Goal: Download file/media

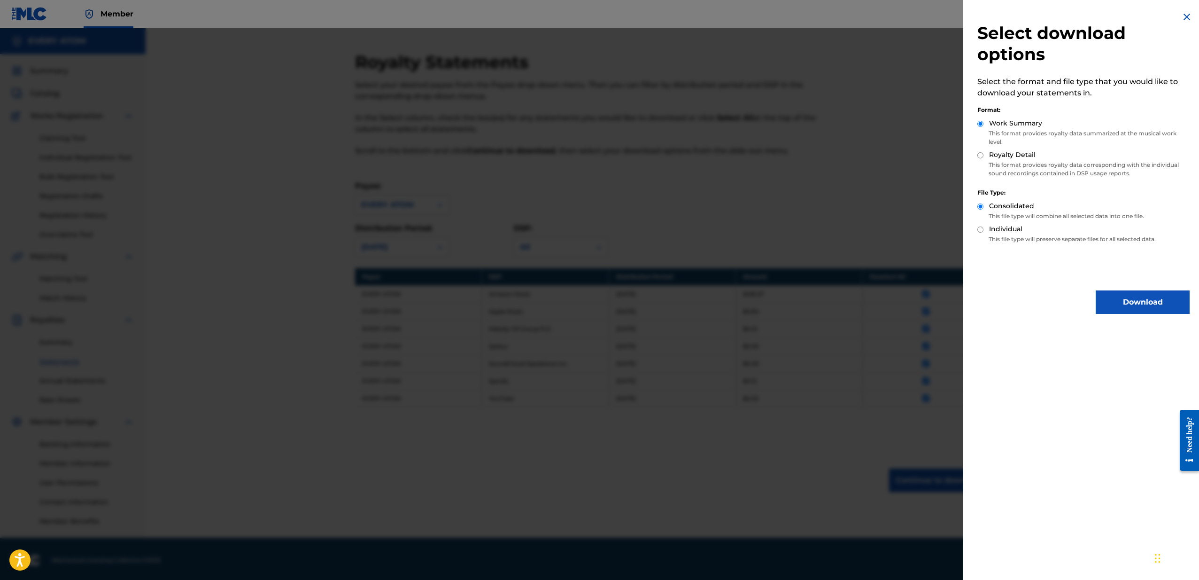
click at [887, 219] on div at bounding box center [599, 318] width 1199 height 580
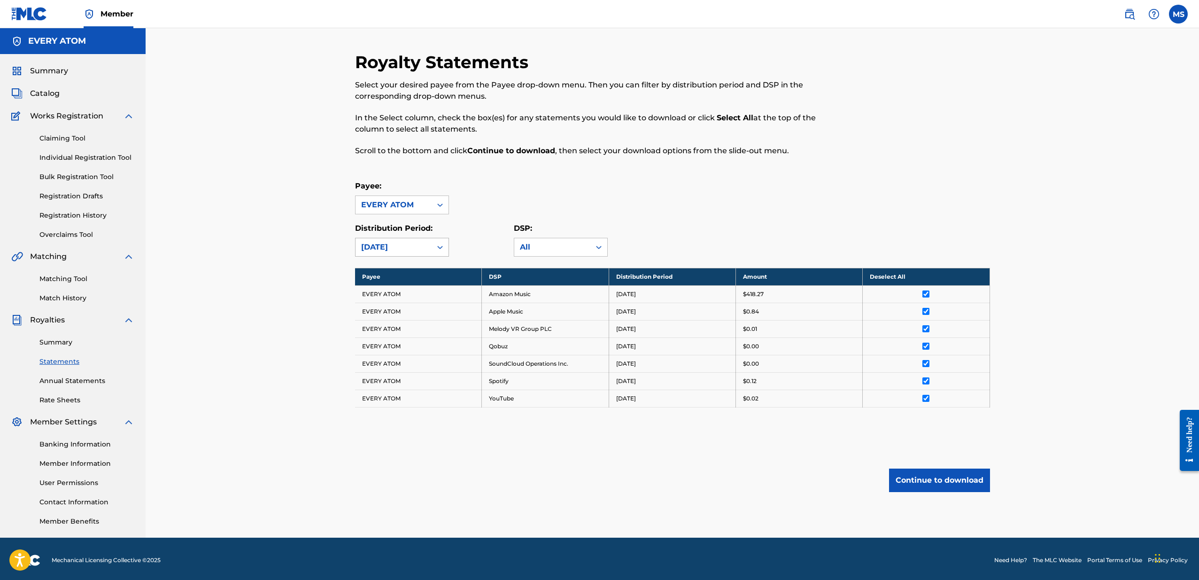
click at [441, 249] on icon at bounding box center [439, 246] width 9 height 9
drag, startPoint x: 467, startPoint y: 227, endPoint x: 491, endPoint y: 233, distance: 24.5
click at [467, 227] on div "Distribution Period: [DATE]" at bounding box center [434, 240] width 159 height 34
click at [932, 484] on button "Continue to download" at bounding box center [939, 479] width 101 height 23
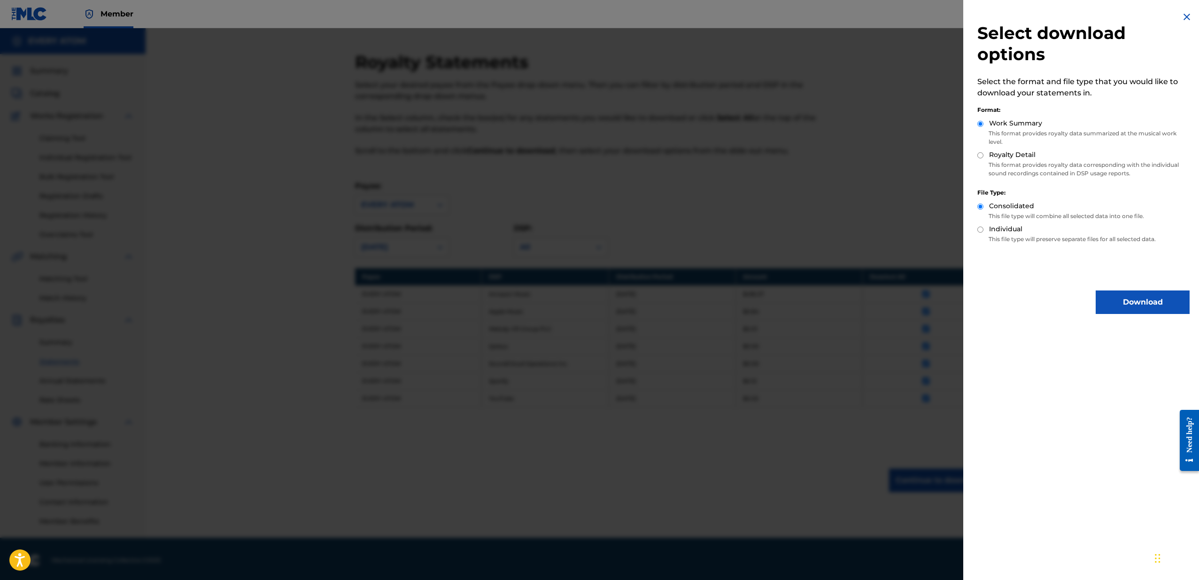
click at [999, 157] on label "Royalty Detail" at bounding box center [1012, 155] width 47 height 10
click at [984, 157] on input "Royalty Detail" at bounding box center [981, 155] width 6 height 6
radio input "true"
click at [1120, 298] on button "Download" at bounding box center [1143, 301] width 94 height 23
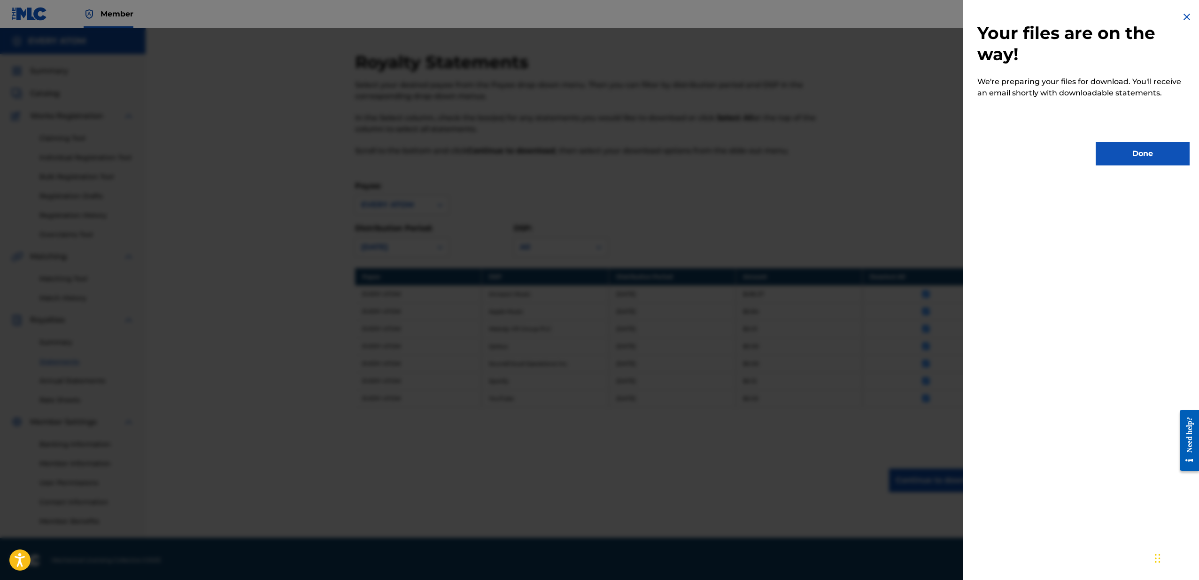
click at [1141, 159] on button "Done" at bounding box center [1143, 153] width 94 height 23
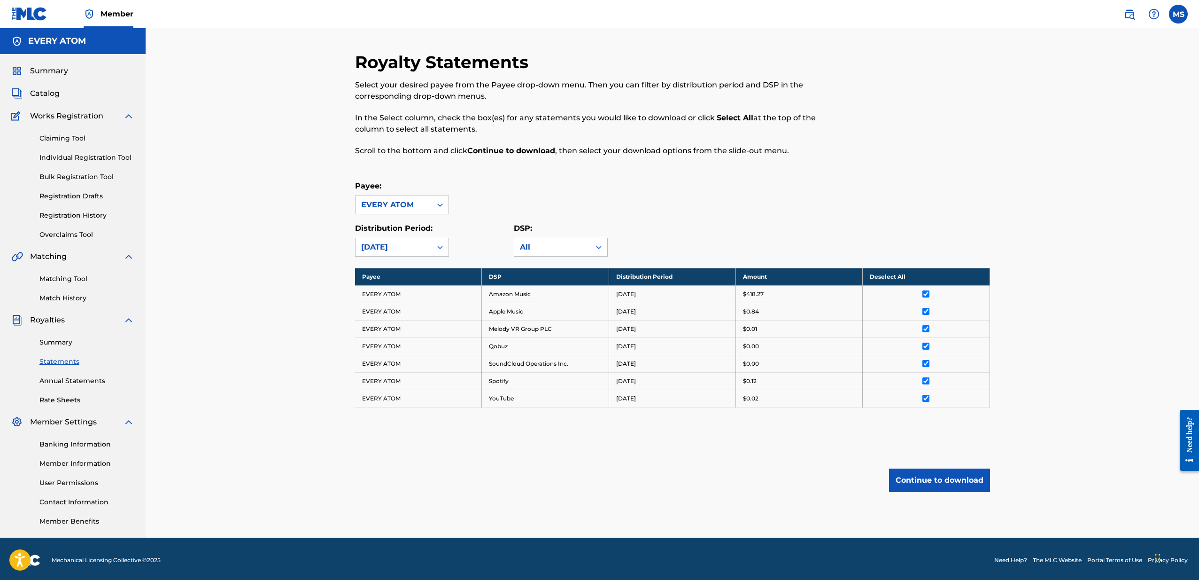
click at [925, 484] on button "Continue to download" at bounding box center [939, 479] width 101 height 23
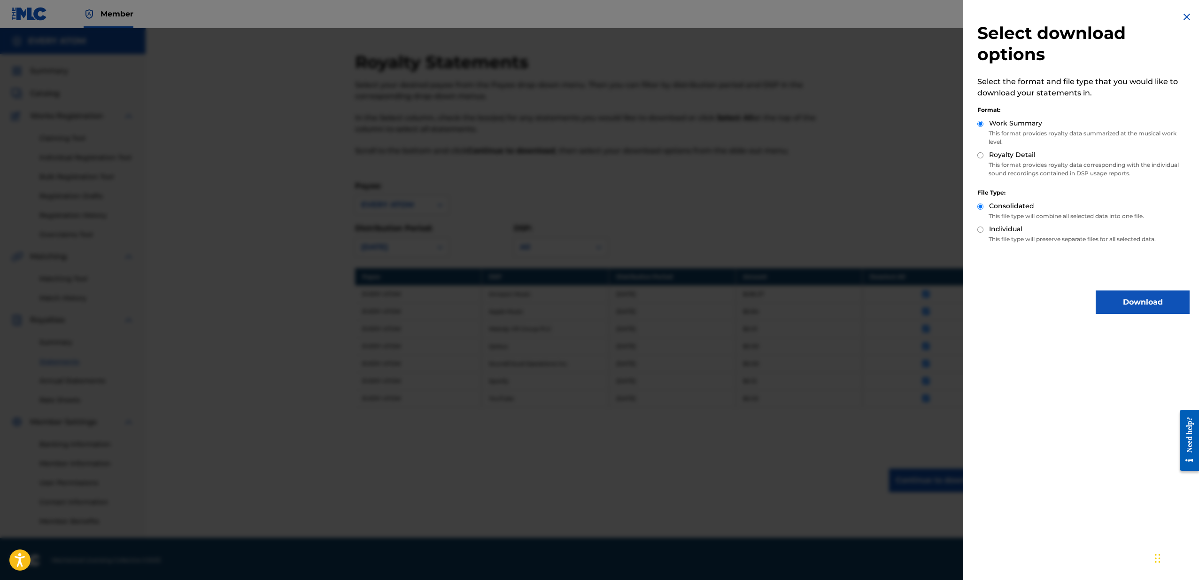
click at [1113, 299] on button "Download" at bounding box center [1143, 301] width 94 height 23
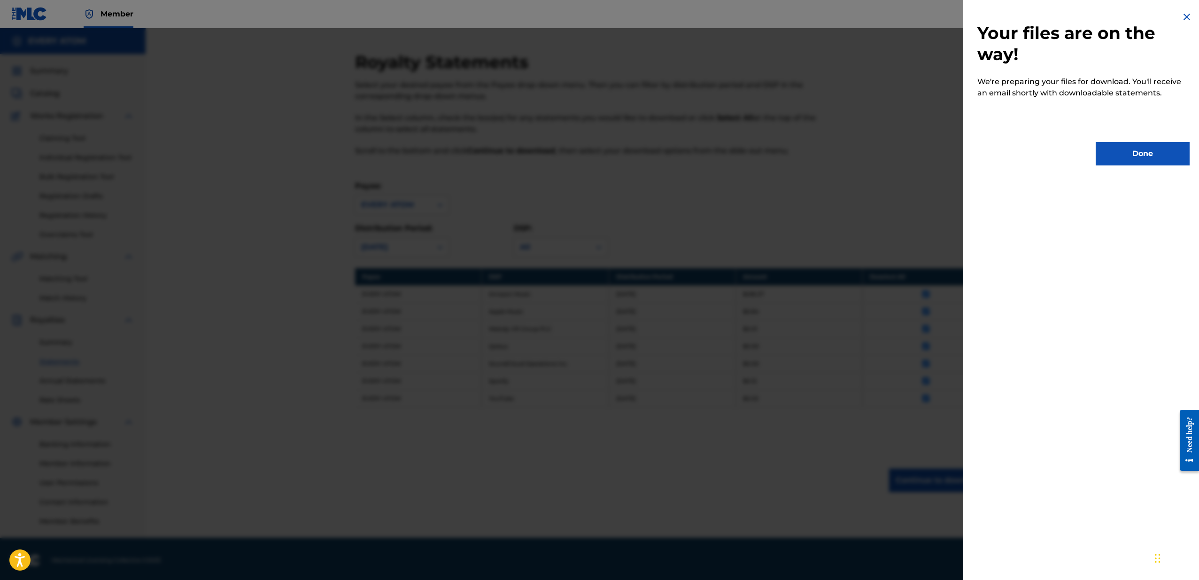
click at [1136, 164] on button "Done" at bounding box center [1143, 153] width 94 height 23
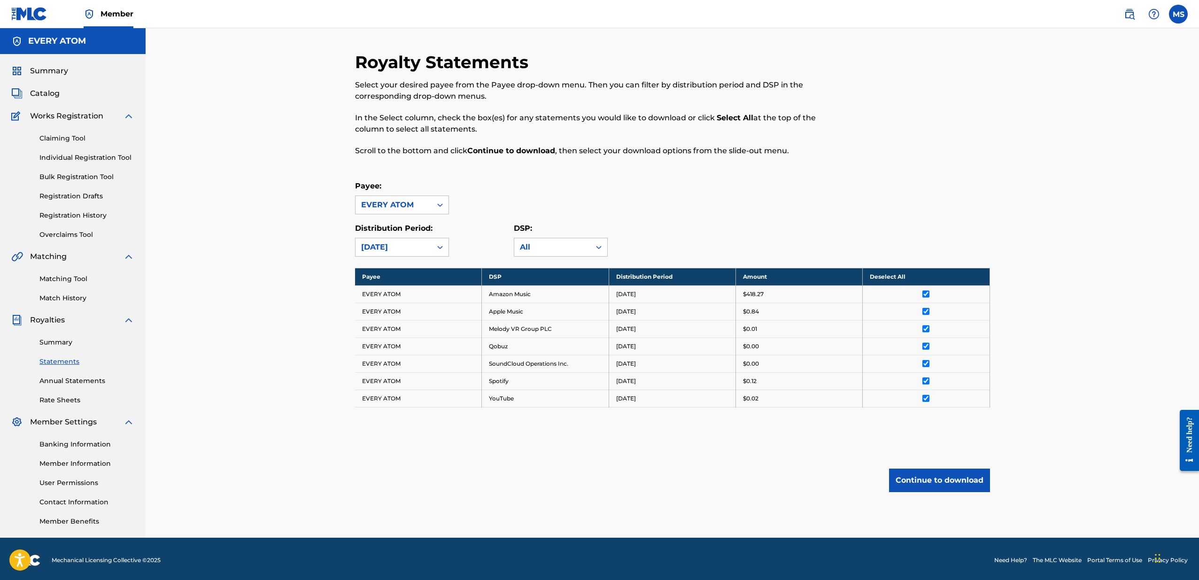
scroll to position [3, 0]
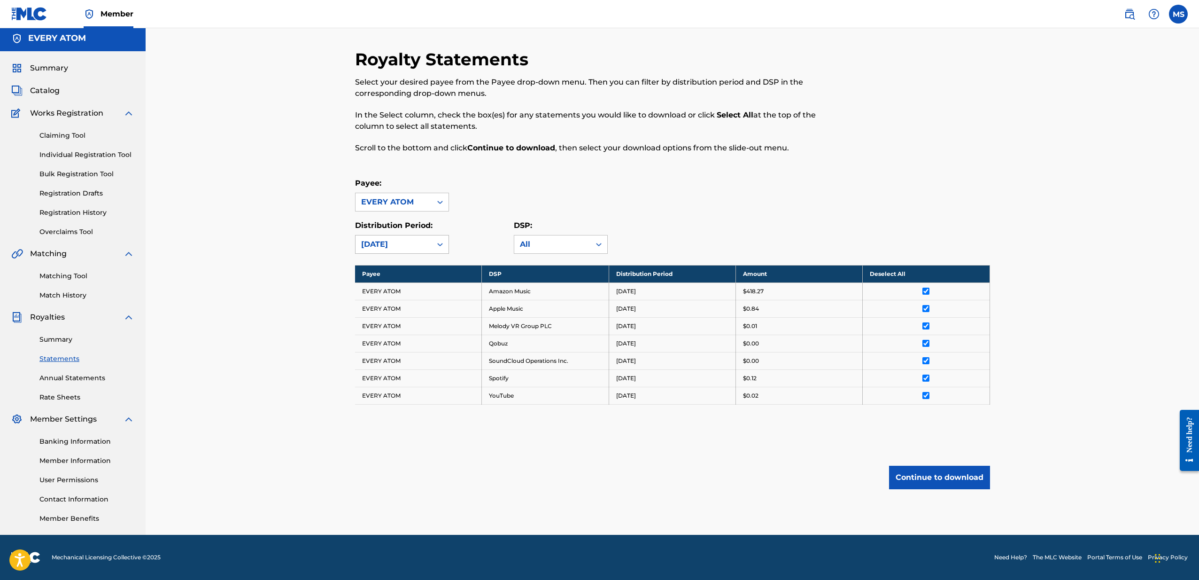
click at [414, 247] on div "[DATE]" at bounding box center [393, 244] width 65 height 11
click at [407, 285] on div "[DATE]" at bounding box center [402, 288] width 93 height 23
click at [878, 272] on th "Select All" at bounding box center [926, 273] width 127 height 17
click at [940, 479] on button "Continue to download" at bounding box center [939, 477] width 101 height 23
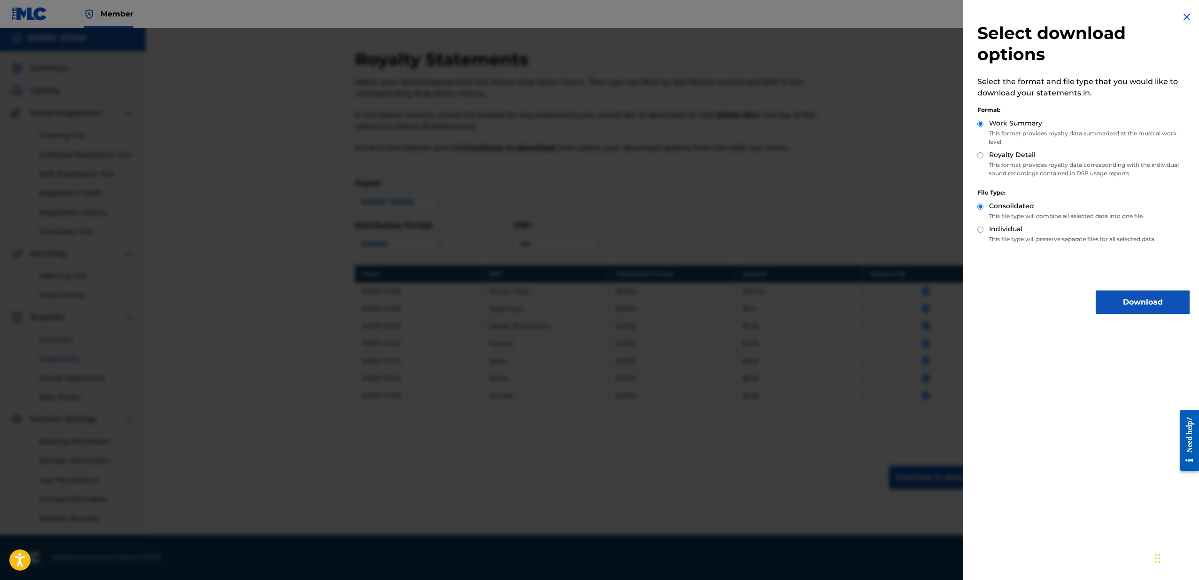
scroll to position [3, 0]
click at [1123, 299] on button "Download" at bounding box center [1143, 301] width 94 height 23
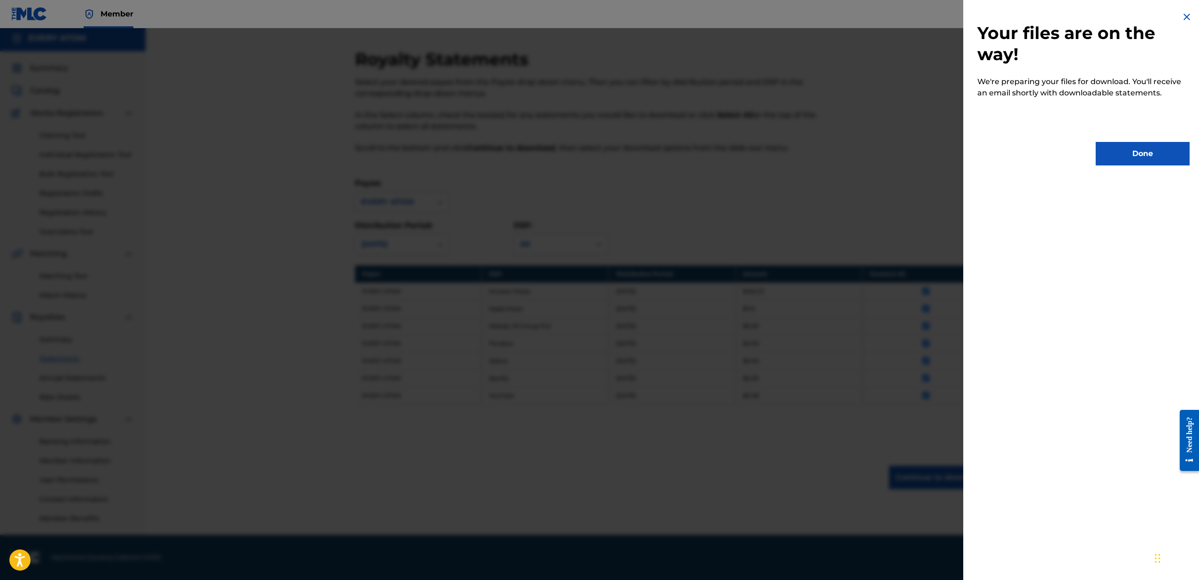
click at [1137, 162] on button "Done" at bounding box center [1143, 153] width 94 height 23
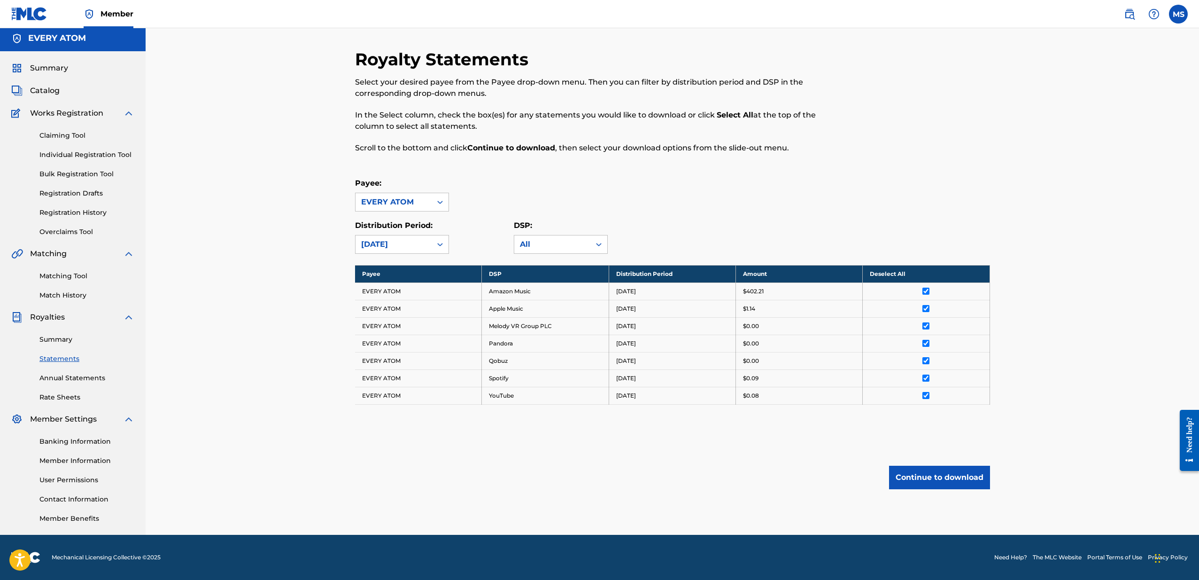
click at [922, 478] on button "Continue to download" at bounding box center [939, 477] width 101 height 23
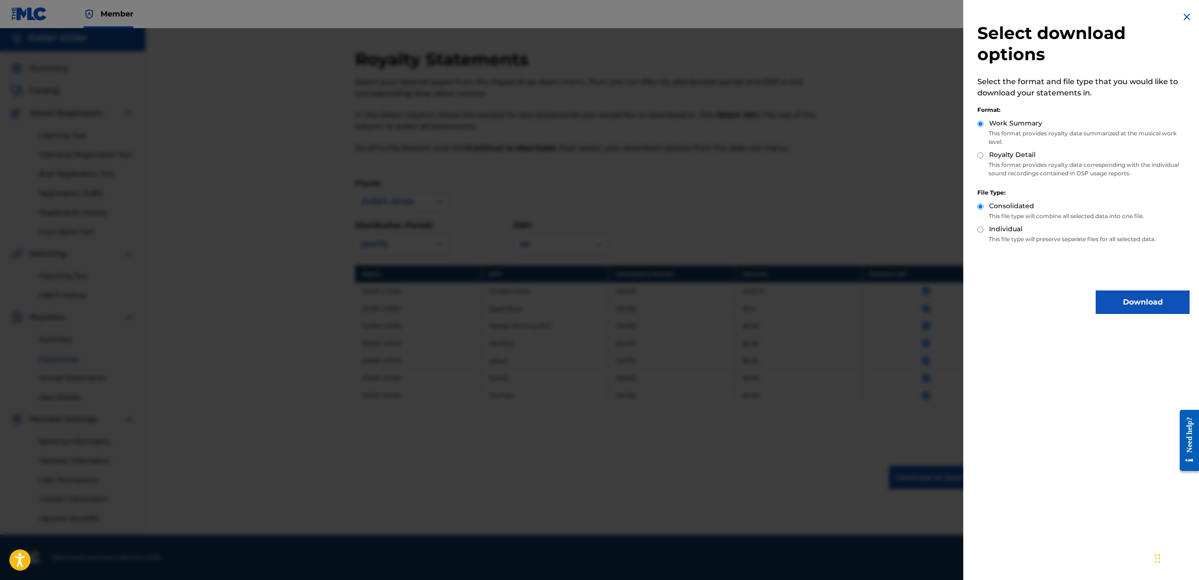
drag, startPoint x: 1021, startPoint y: 155, endPoint x: 1036, endPoint y: 177, distance: 26.8
click at [1021, 155] on label "Royalty Detail" at bounding box center [1012, 155] width 47 height 10
click at [984, 155] on input "Royalty Detail" at bounding box center [981, 155] width 6 height 6
radio input "true"
click at [1111, 297] on button "Download" at bounding box center [1143, 301] width 94 height 23
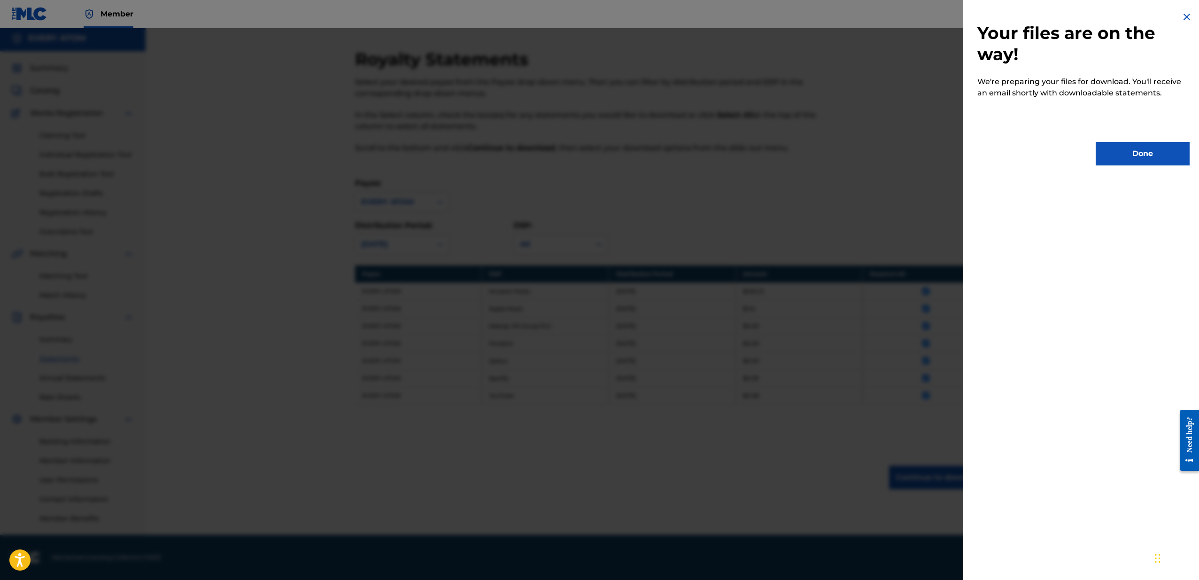
click at [1170, 149] on button "Done" at bounding box center [1143, 153] width 94 height 23
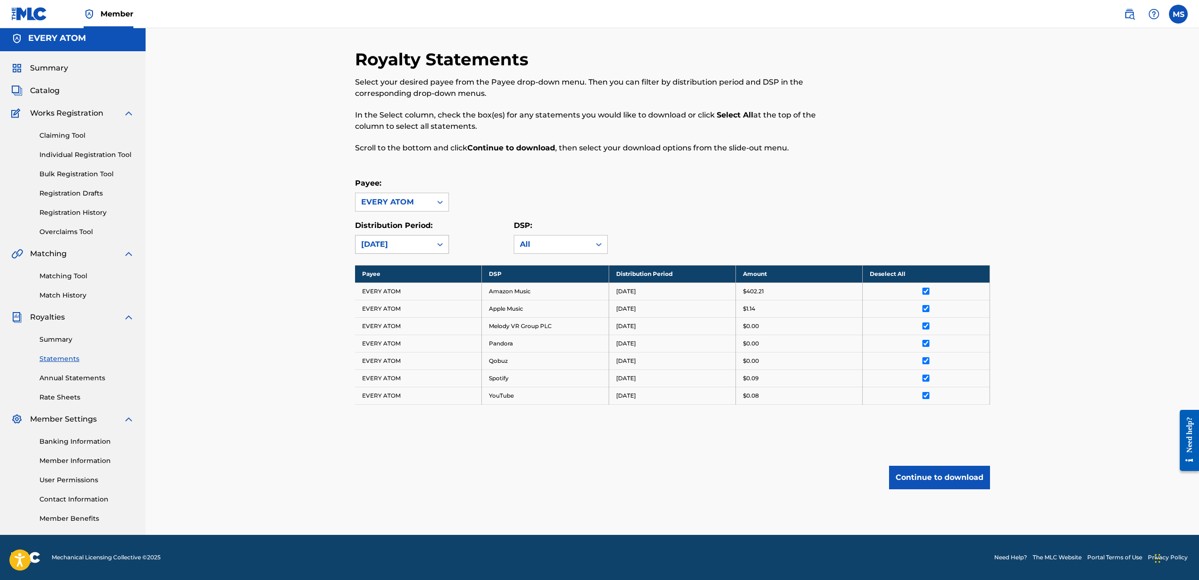
click at [435, 246] on div at bounding box center [440, 244] width 17 height 17
click at [407, 308] on div "[DATE]" at bounding box center [402, 312] width 93 height 23
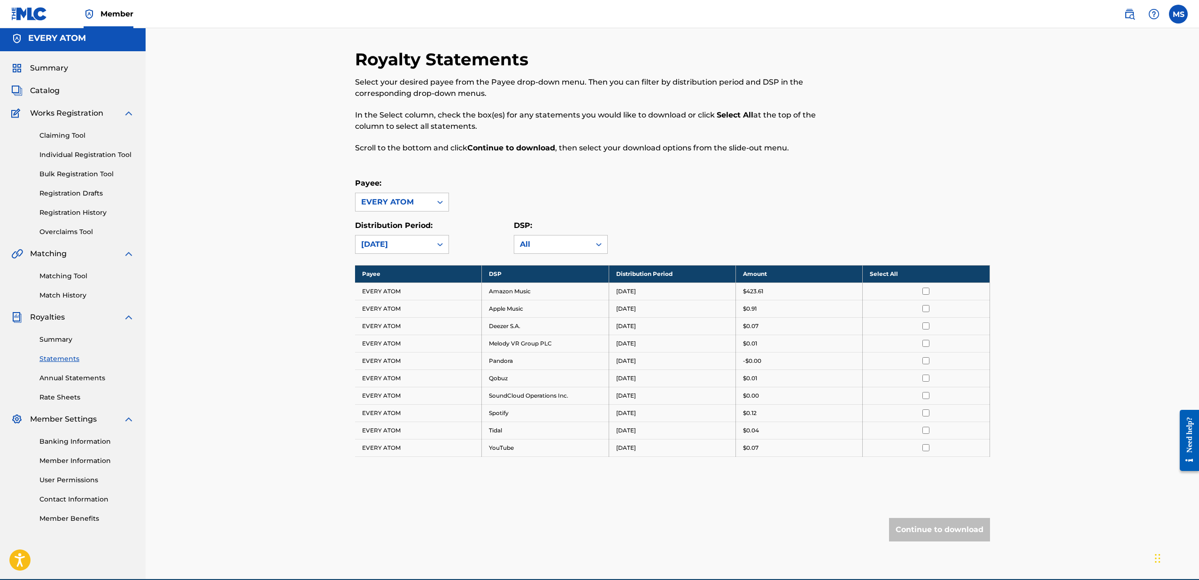
click at [925, 279] on th "Select All" at bounding box center [926, 273] width 127 height 17
click at [956, 527] on button "Continue to download" at bounding box center [939, 529] width 101 height 23
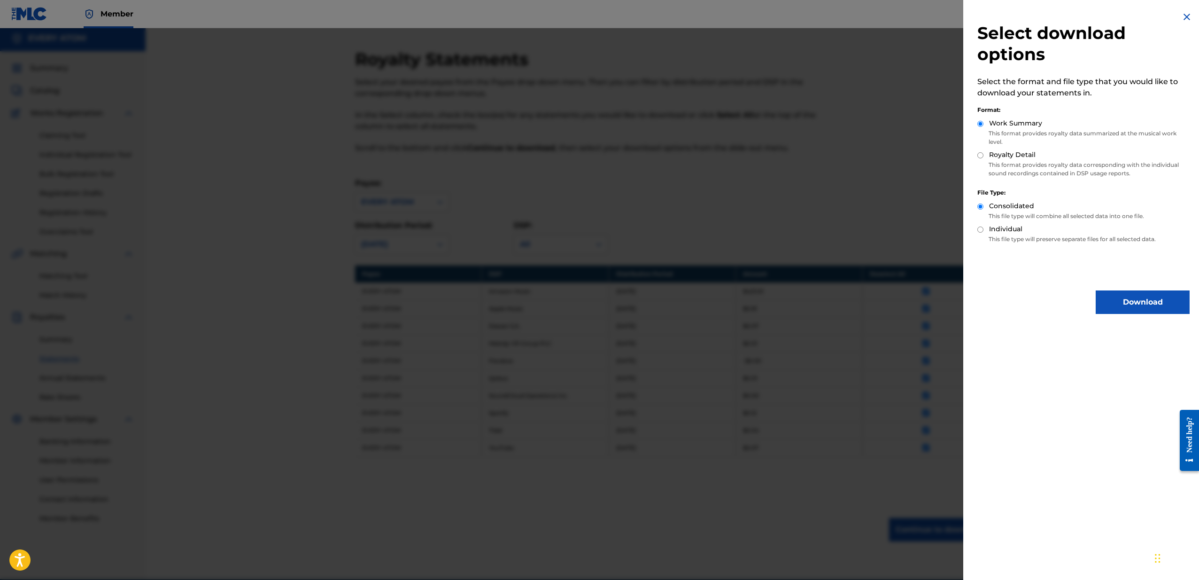
click at [1004, 157] on label "Royalty Detail" at bounding box center [1012, 155] width 47 height 10
click at [984, 157] on input "Royalty Detail" at bounding box center [981, 155] width 6 height 6
radio input "true"
click at [1181, 15] on img at bounding box center [1186, 16] width 11 height 11
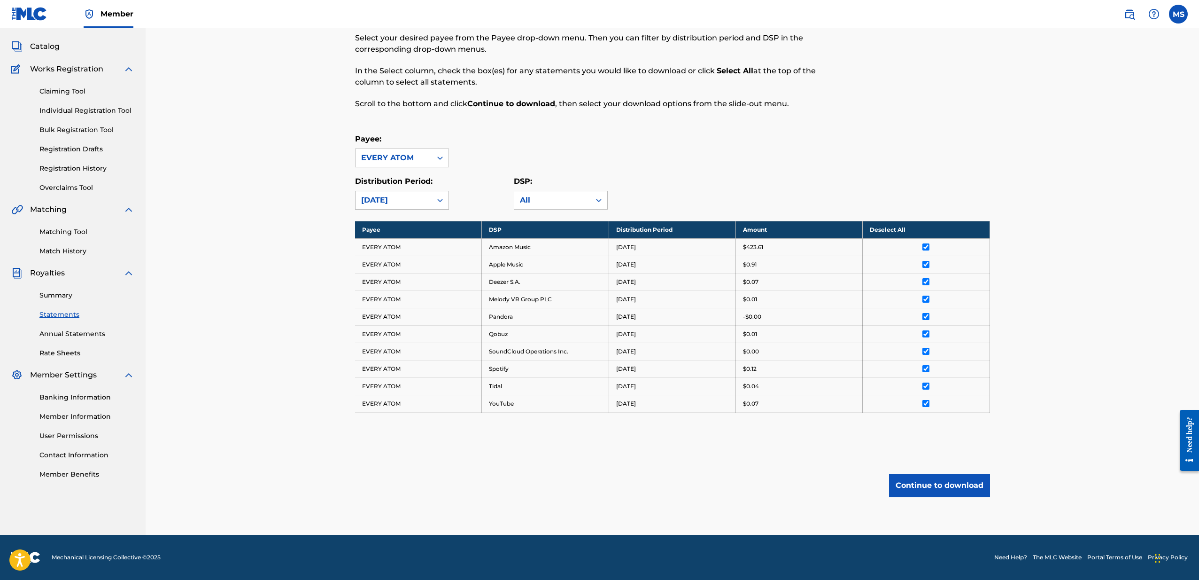
scroll to position [44, 0]
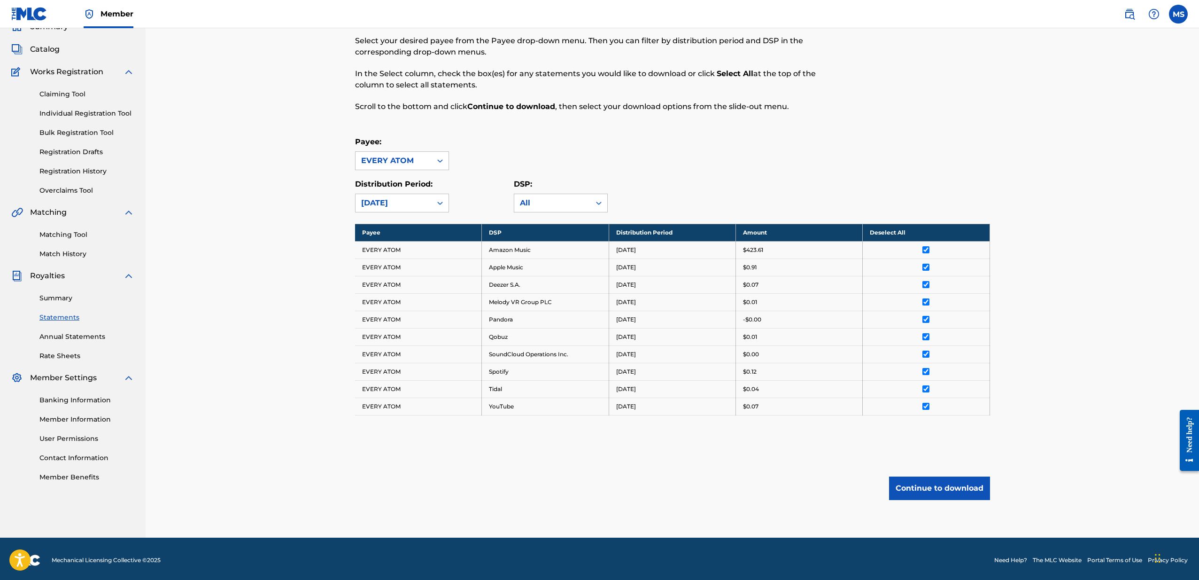
click at [945, 486] on button "Continue to download" at bounding box center [939, 487] width 101 height 23
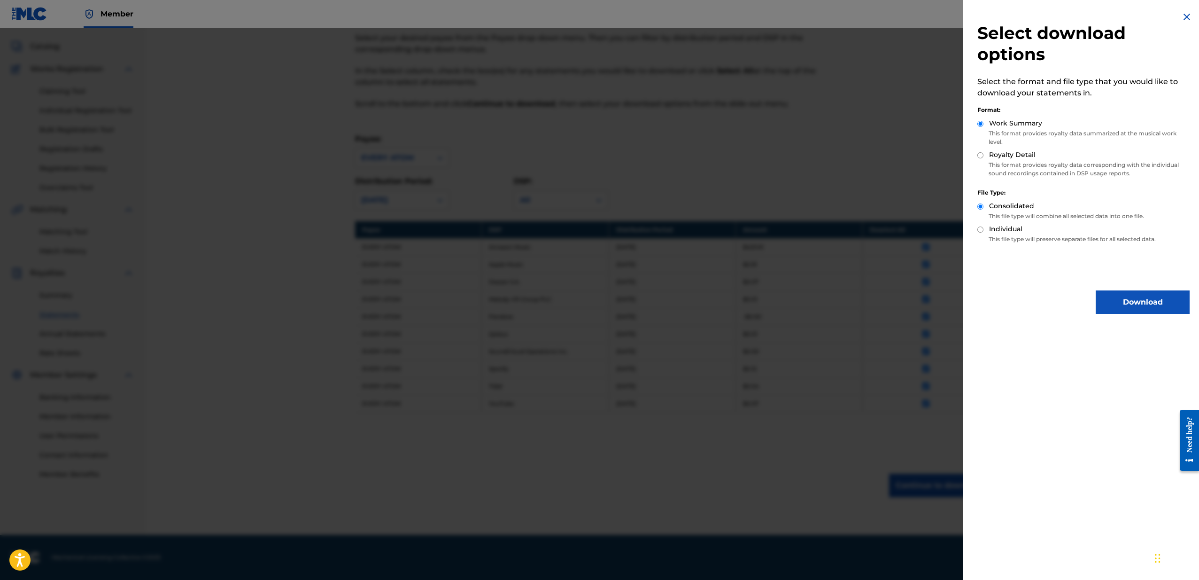
scroll to position [47, 0]
click at [1006, 156] on label "Royalty Detail" at bounding box center [1012, 155] width 47 height 10
click at [984, 156] on input "Royalty Detail" at bounding box center [981, 155] width 6 height 6
radio input "true"
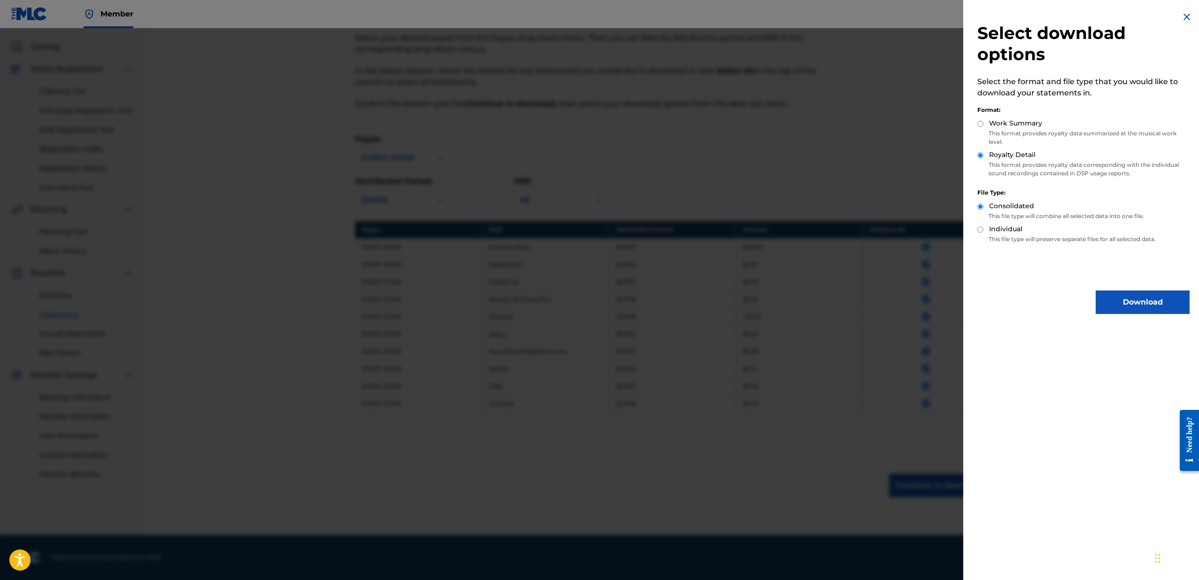
click at [1126, 299] on button "Download" at bounding box center [1143, 301] width 94 height 23
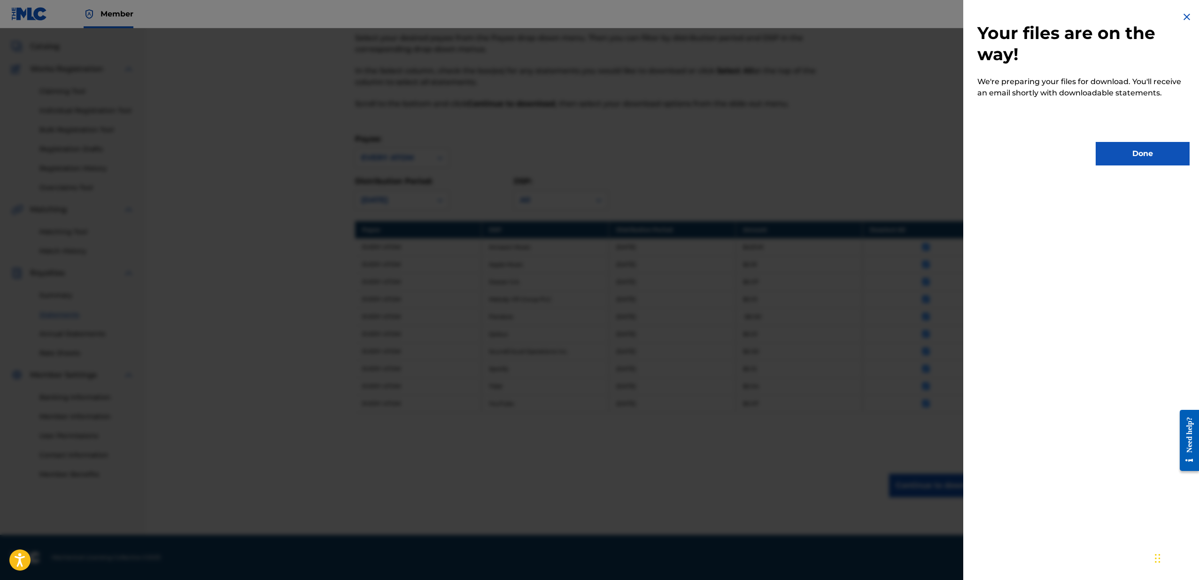
scroll to position [46, 0]
click at [1127, 157] on button "Done" at bounding box center [1143, 153] width 94 height 23
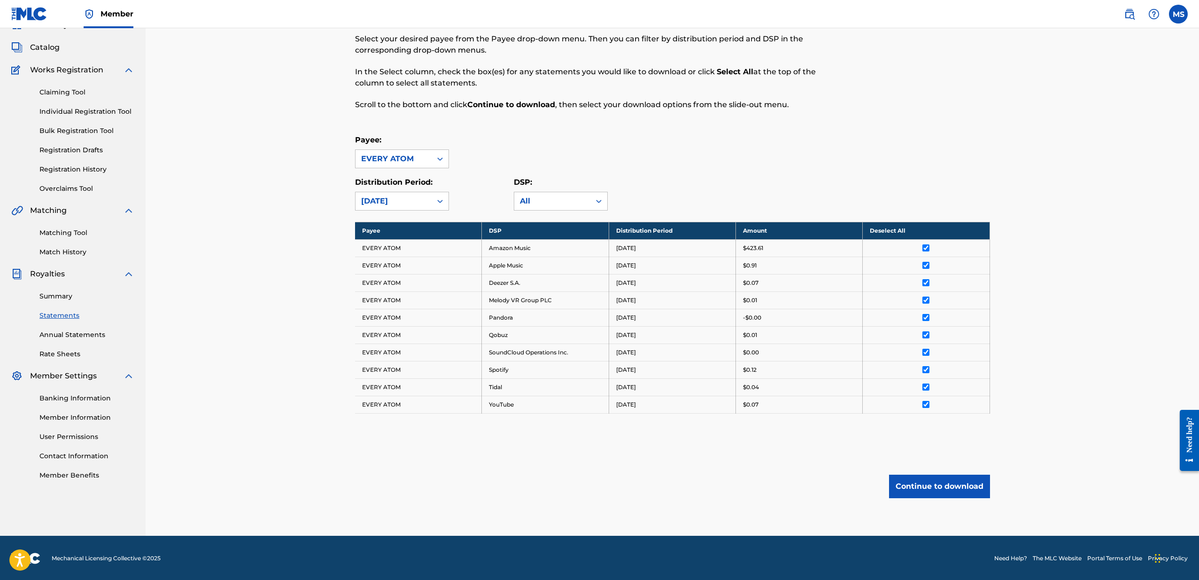
scroll to position [47, 0]
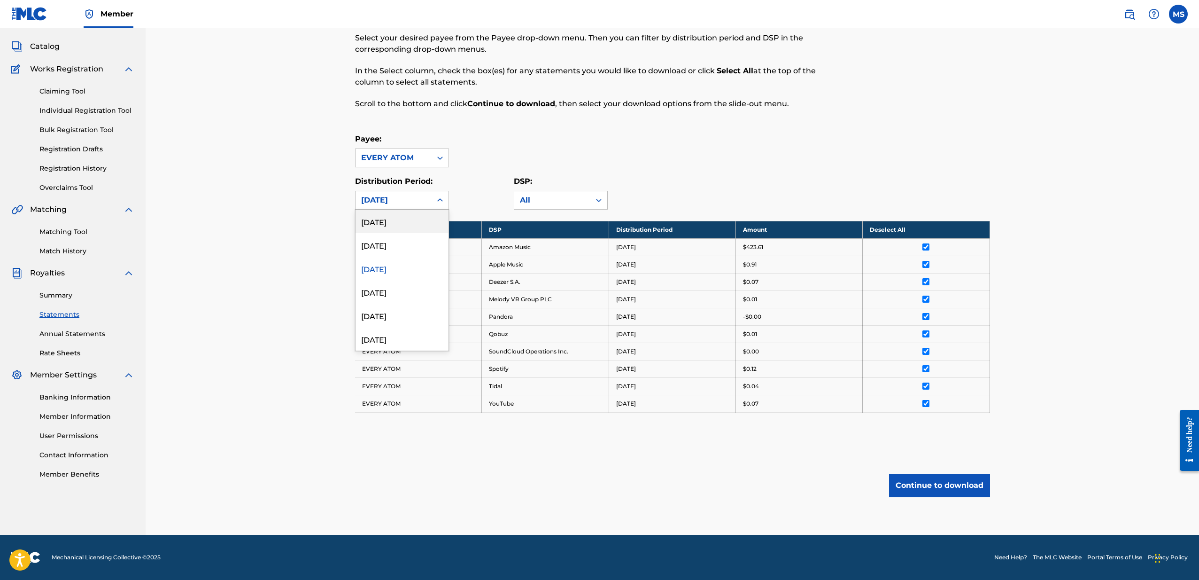
click at [434, 204] on div at bounding box center [440, 200] width 17 height 17
click at [407, 294] on div "[DATE]" at bounding box center [402, 291] width 93 height 23
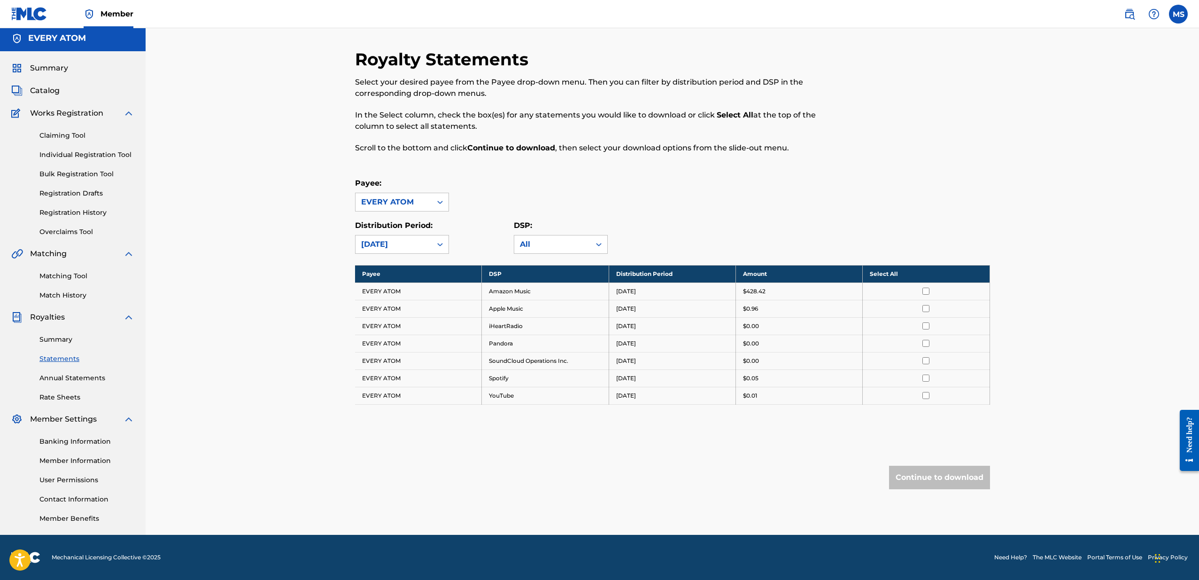
click at [902, 265] on th "Select All" at bounding box center [926, 273] width 127 height 17
click at [936, 466] on button "Continue to download" at bounding box center [939, 477] width 101 height 23
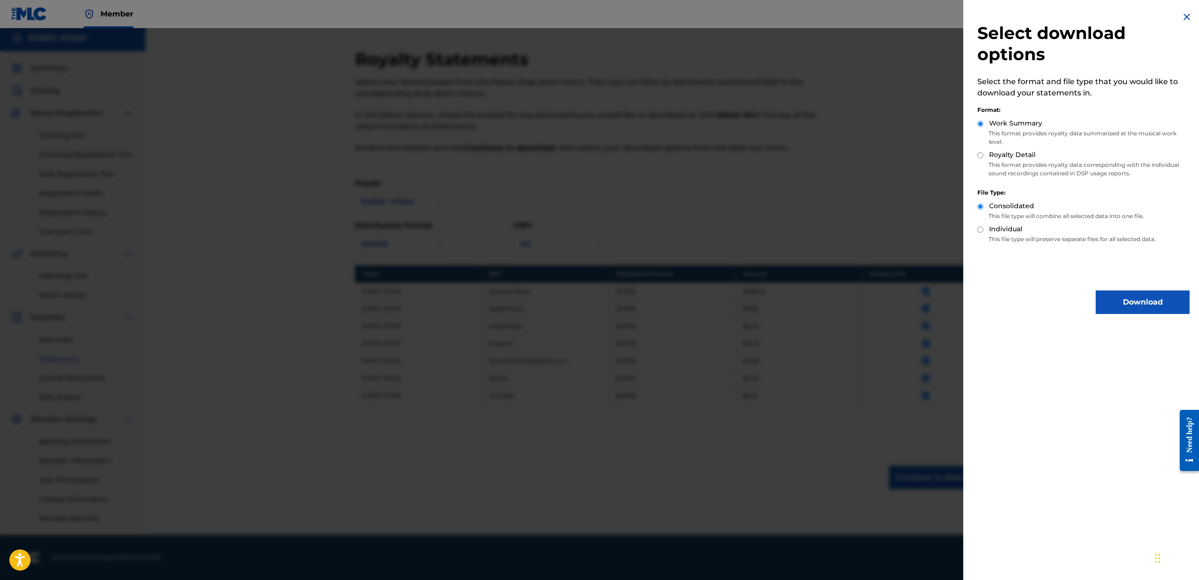
scroll to position [47, 0]
click at [1019, 109] on div "Format:" at bounding box center [1084, 110] width 212 height 8
click at [980, 115] on div "Format: Work Summary This format provides royalty data summarized at the musica…" at bounding box center [1084, 140] width 212 height 83
click at [982, 113] on div "Format:" at bounding box center [1084, 110] width 212 height 8
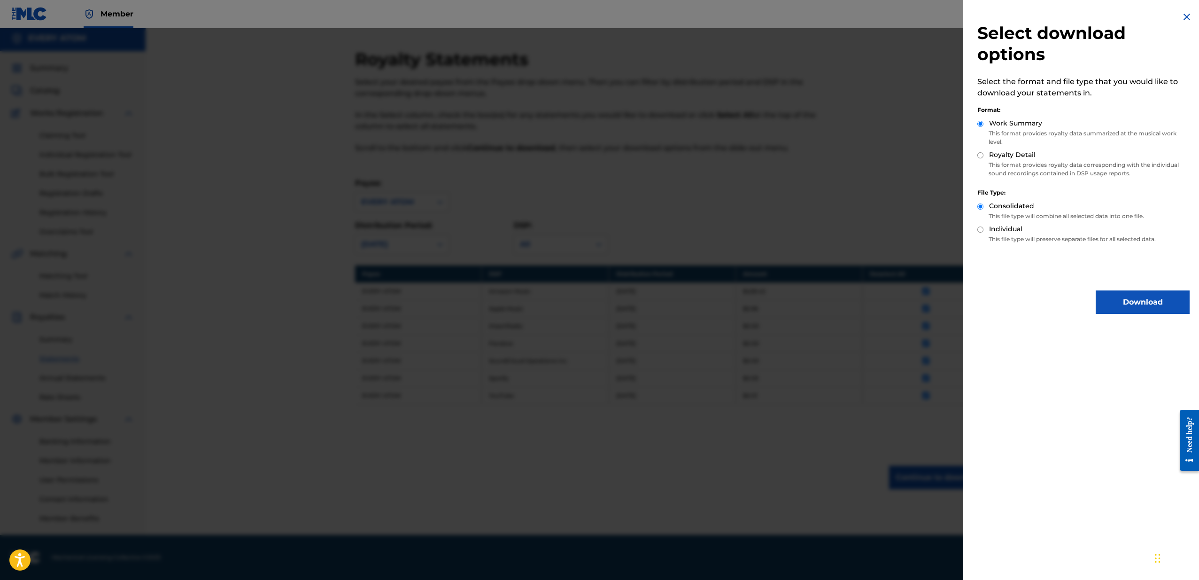
click at [980, 111] on div "Format:" at bounding box center [1084, 110] width 212 height 8
click at [1002, 111] on div "Format:" at bounding box center [1084, 110] width 212 height 8
click at [983, 112] on div "Format:" at bounding box center [1084, 110] width 212 height 8
click at [980, 112] on div "Format:" at bounding box center [1084, 110] width 212 height 8
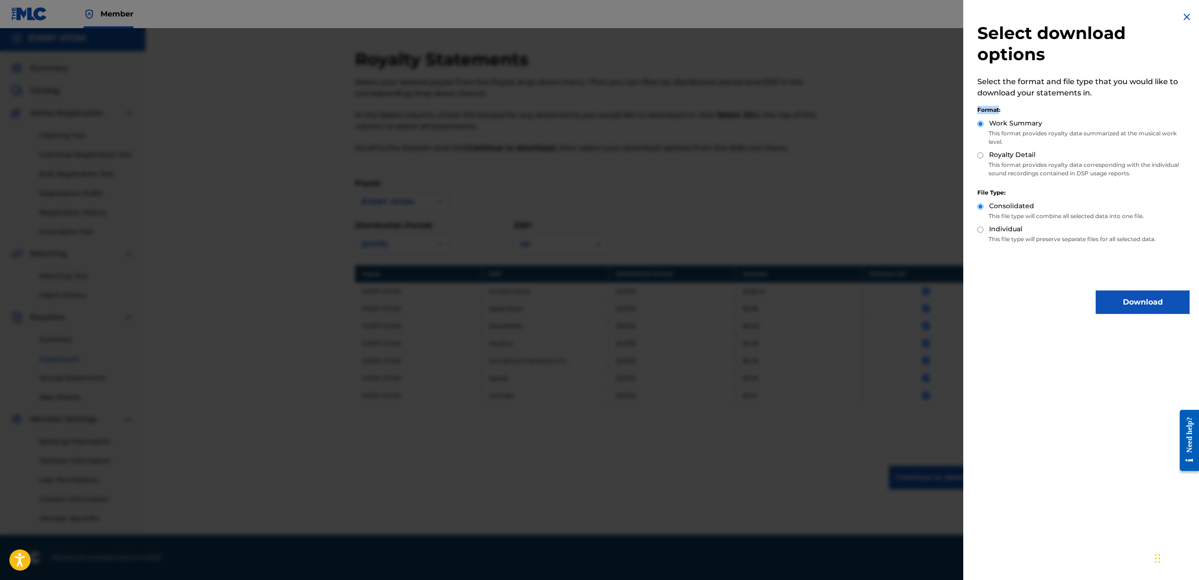
click at [980, 111] on div "Format:" at bounding box center [1084, 110] width 212 height 8
click at [980, 112] on div "Format:" at bounding box center [1084, 110] width 212 height 8
click at [1050, 45] on h2 "Select download options" at bounding box center [1084, 44] width 212 height 42
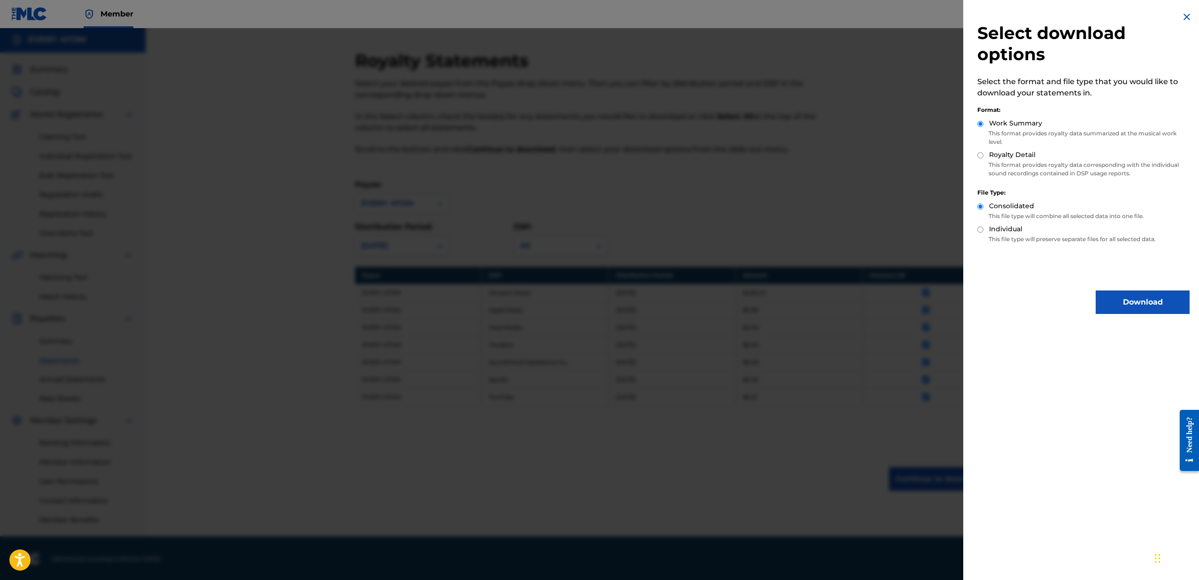
click at [981, 157] on input "Royalty Detail" at bounding box center [981, 155] width 6 height 6
radio input "true"
click at [1120, 301] on button "Download" at bounding box center [1143, 301] width 94 height 23
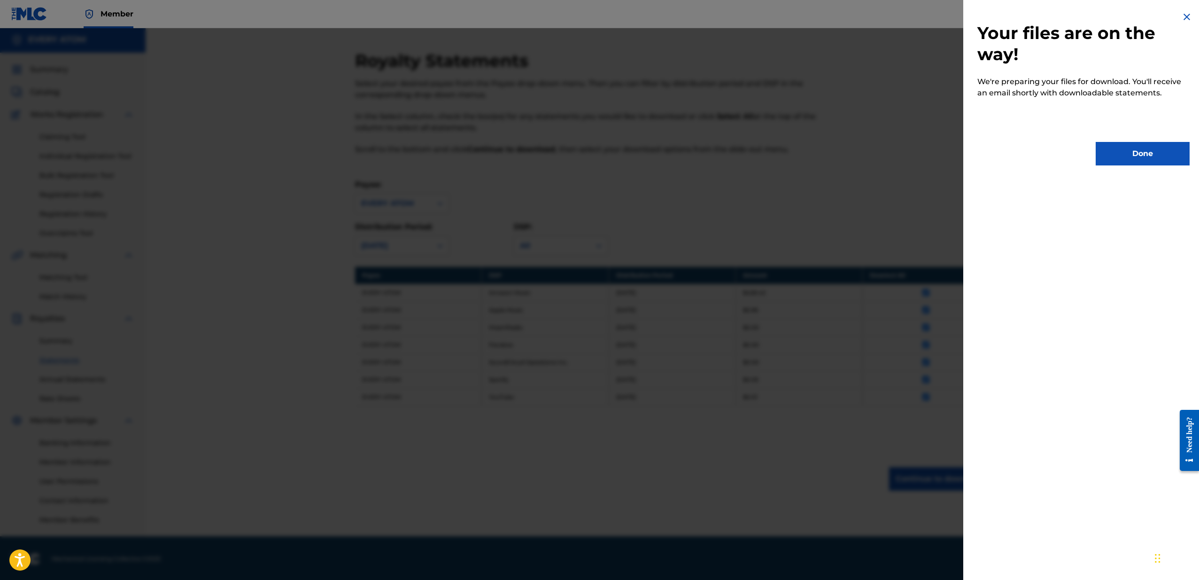
click at [1128, 146] on button "Done" at bounding box center [1143, 153] width 94 height 23
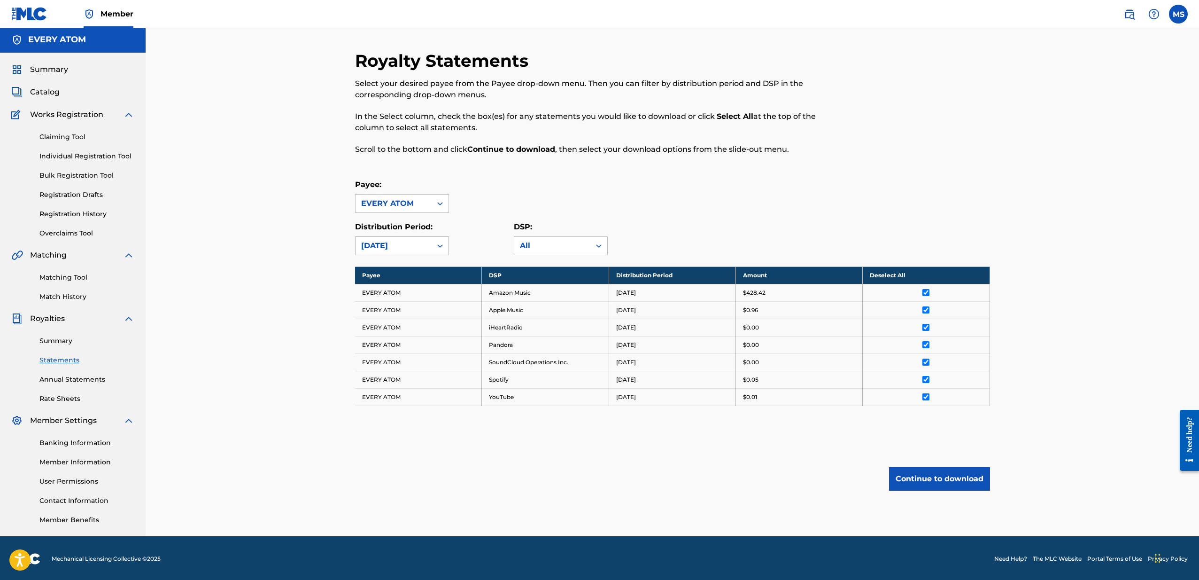
scroll to position [1, 0]
click at [408, 251] on div "[DATE]" at bounding box center [393, 246] width 65 height 11
click at [394, 361] on div "[DATE]" at bounding box center [402, 360] width 93 height 23
drag, startPoint x: 886, startPoint y: 278, endPoint x: 867, endPoint y: 271, distance: 20.2
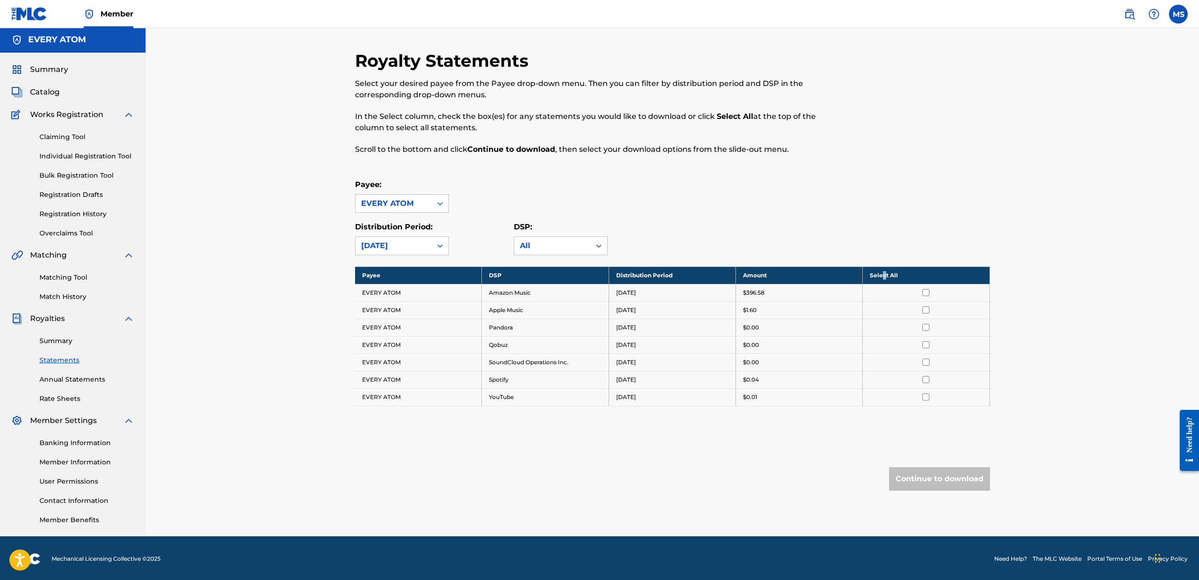
click at [882, 278] on th "Select All" at bounding box center [926, 274] width 127 height 17
click at [932, 486] on button "Continue to download" at bounding box center [939, 478] width 101 height 23
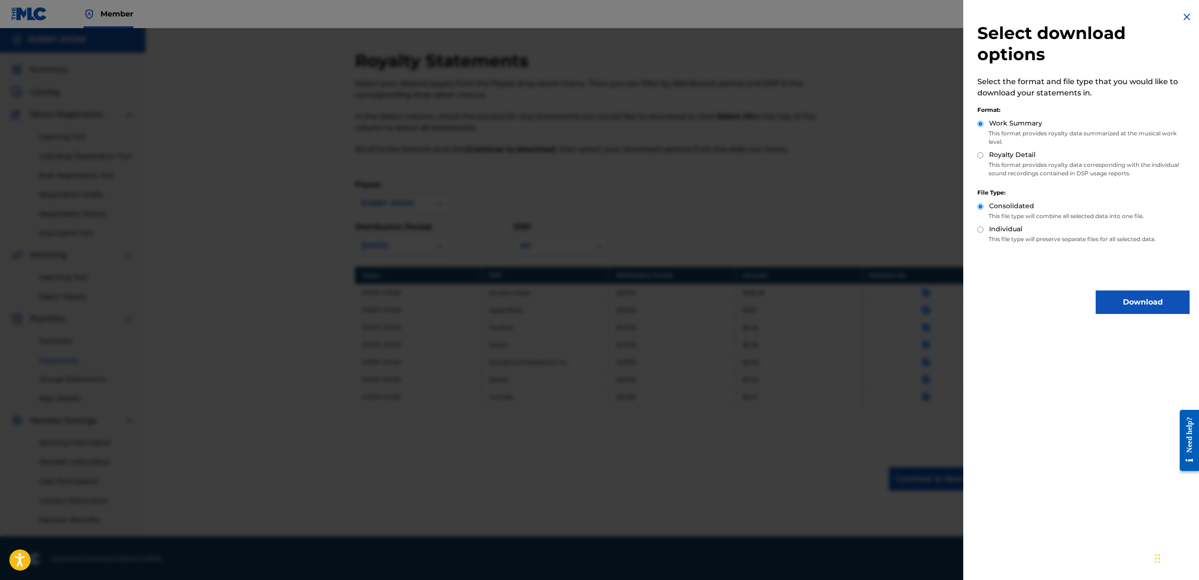
click at [979, 156] on input "Royalty Detail" at bounding box center [981, 155] width 6 height 6
radio input "true"
click at [1127, 302] on button "Download" at bounding box center [1143, 301] width 94 height 23
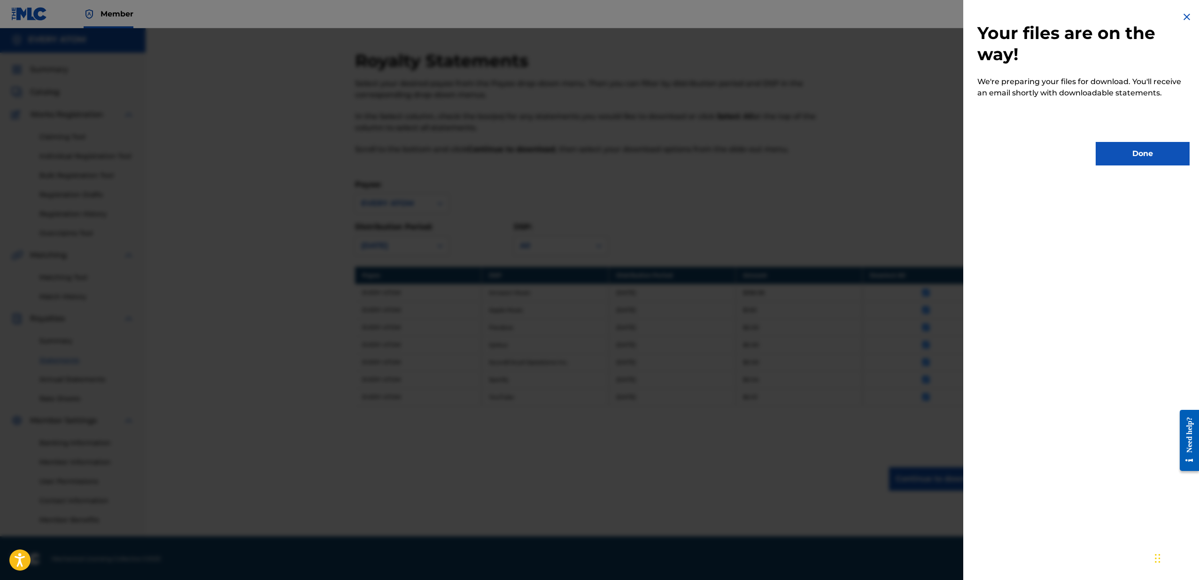
click at [1118, 156] on button "Done" at bounding box center [1143, 153] width 94 height 23
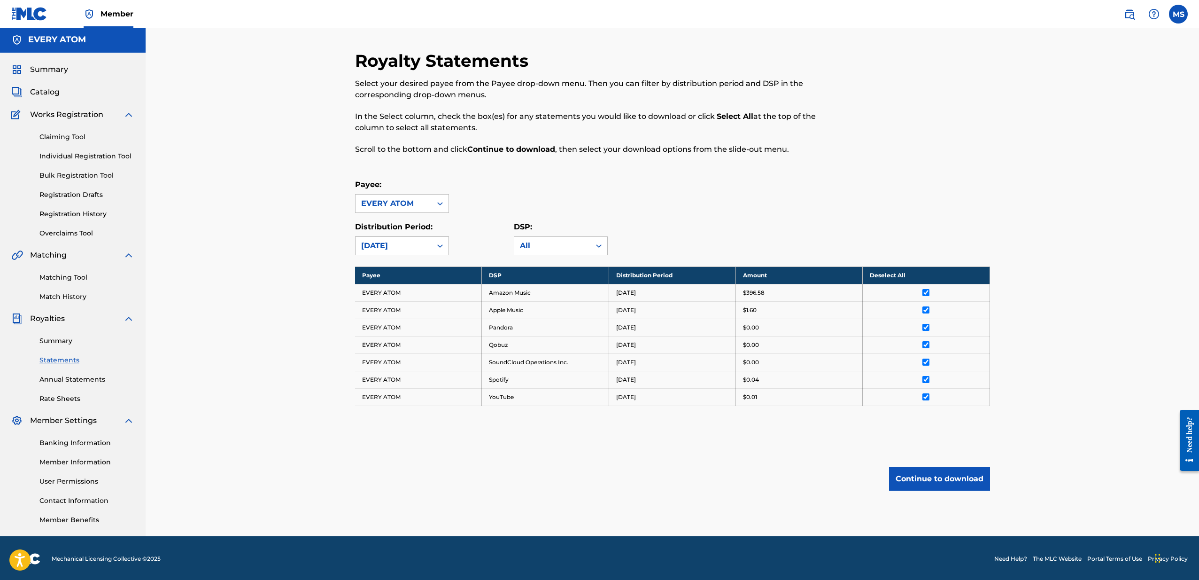
click at [393, 250] on div "[DATE]" at bounding box center [393, 245] width 65 height 11
click at [411, 381] on div "[DATE]" at bounding box center [402, 384] width 93 height 23
click at [921, 285] on td at bounding box center [926, 292] width 127 height 17
click at [923, 279] on th "Select All" at bounding box center [926, 274] width 127 height 17
click at [944, 486] on button "Continue to download" at bounding box center [939, 478] width 101 height 23
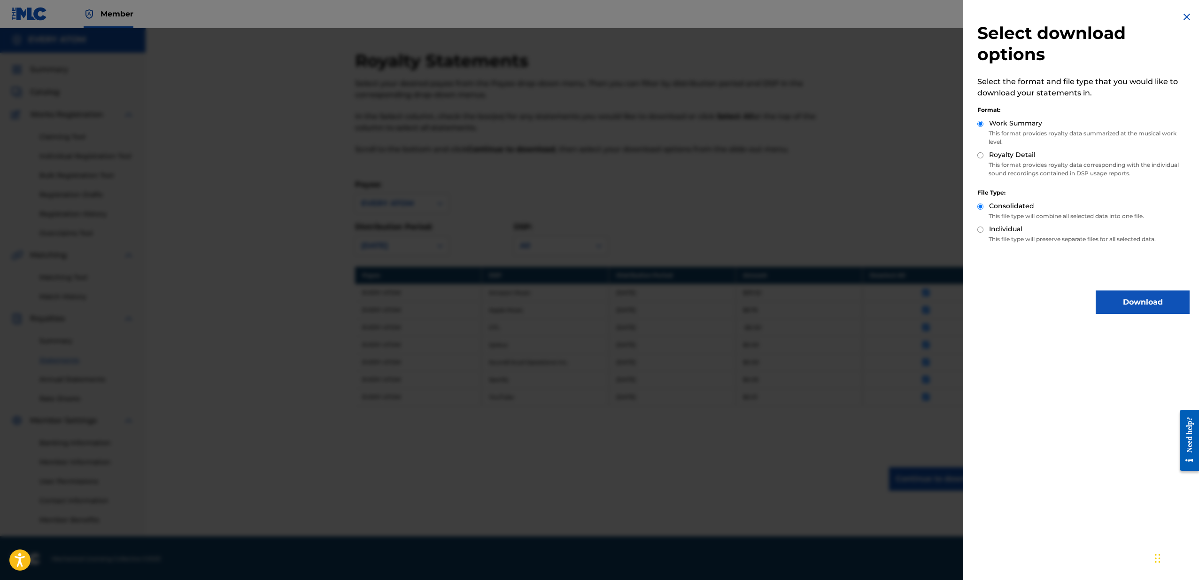
drag, startPoint x: 1002, startPoint y: 154, endPoint x: 995, endPoint y: 155, distance: 6.8
click at [1002, 154] on label "Royalty Detail" at bounding box center [1012, 155] width 47 height 10
click at [984, 154] on input "Royalty Detail" at bounding box center [981, 155] width 6 height 6
radio input "true"
click at [1129, 315] on div "Select download options Select the format and file type that you would like to …" at bounding box center [1083, 162] width 241 height 325
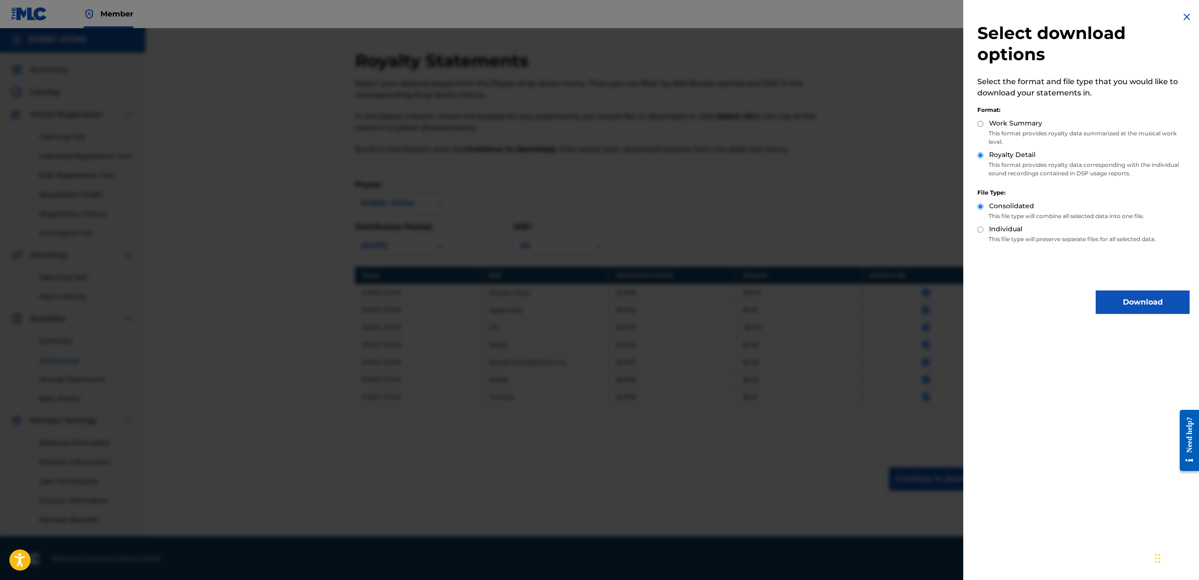
click at [1130, 306] on button "Download" at bounding box center [1143, 301] width 94 height 23
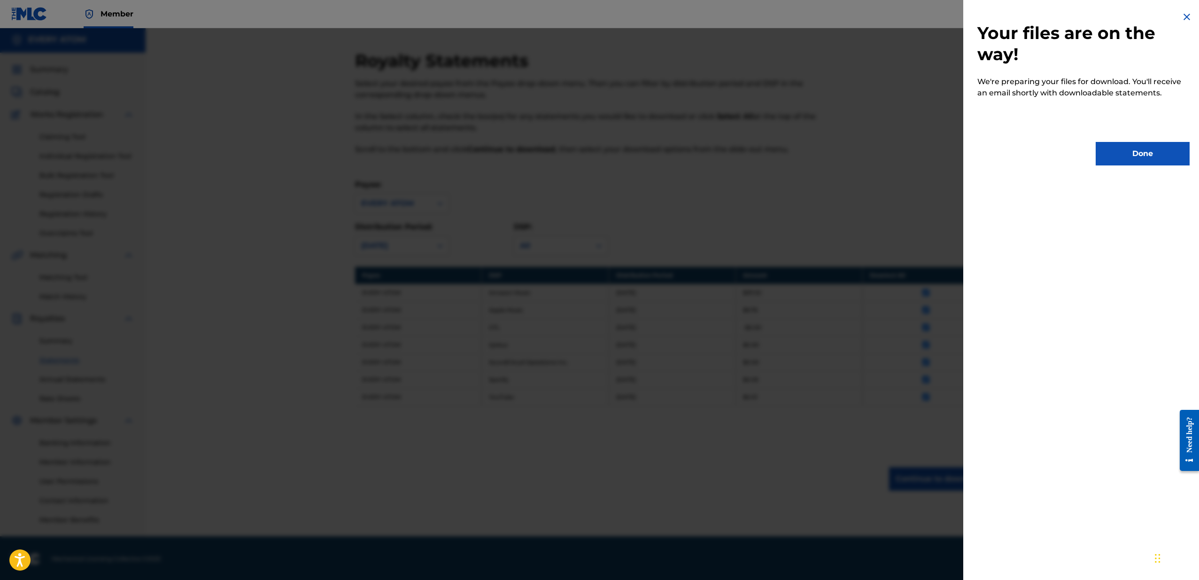
click at [1162, 158] on button "Done" at bounding box center [1143, 153] width 94 height 23
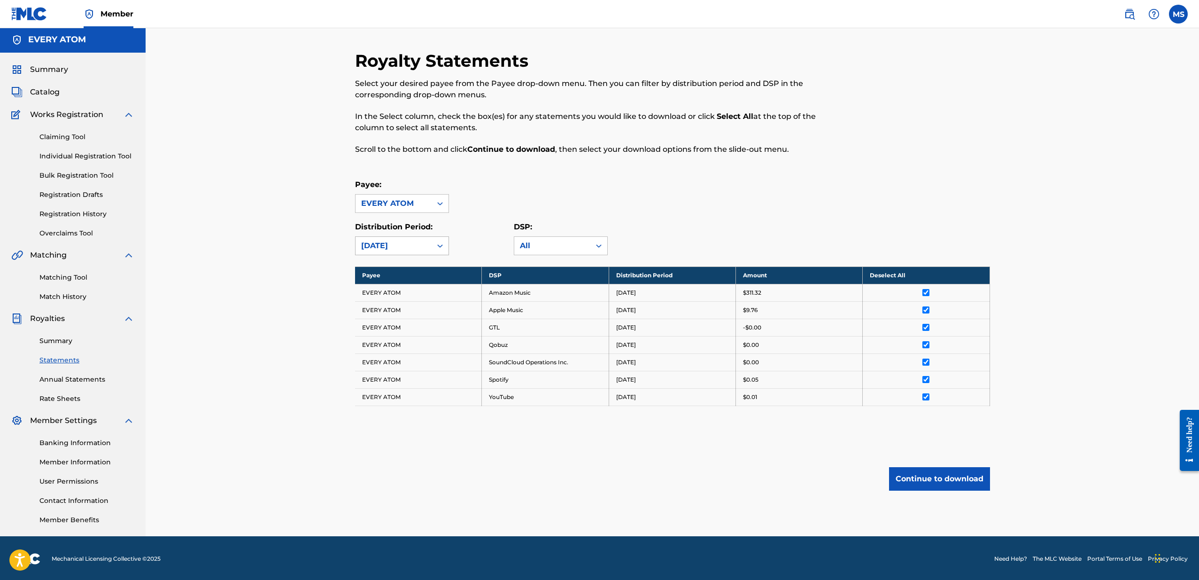
click at [381, 242] on div "[DATE]" at bounding box center [393, 245] width 65 height 11
click at [402, 368] on div "[DATE]" at bounding box center [402, 366] width 93 height 23
drag, startPoint x: 919, startPoint y: 276, endPoint x: 905, endPoint y: 260, distance: 21.3
click at [918, 276] on th "Select All" at bounding box center [926, 274] width 127 height 17
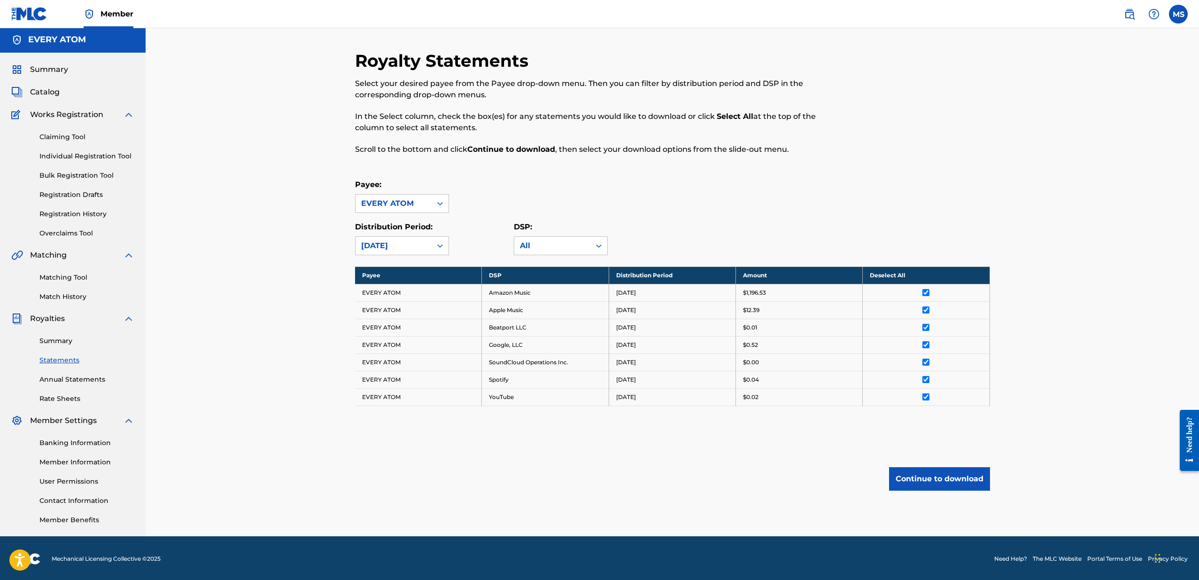
click at [937, 474] on button "Continue to download" at bounding box center [939, 478] width 101 height 23
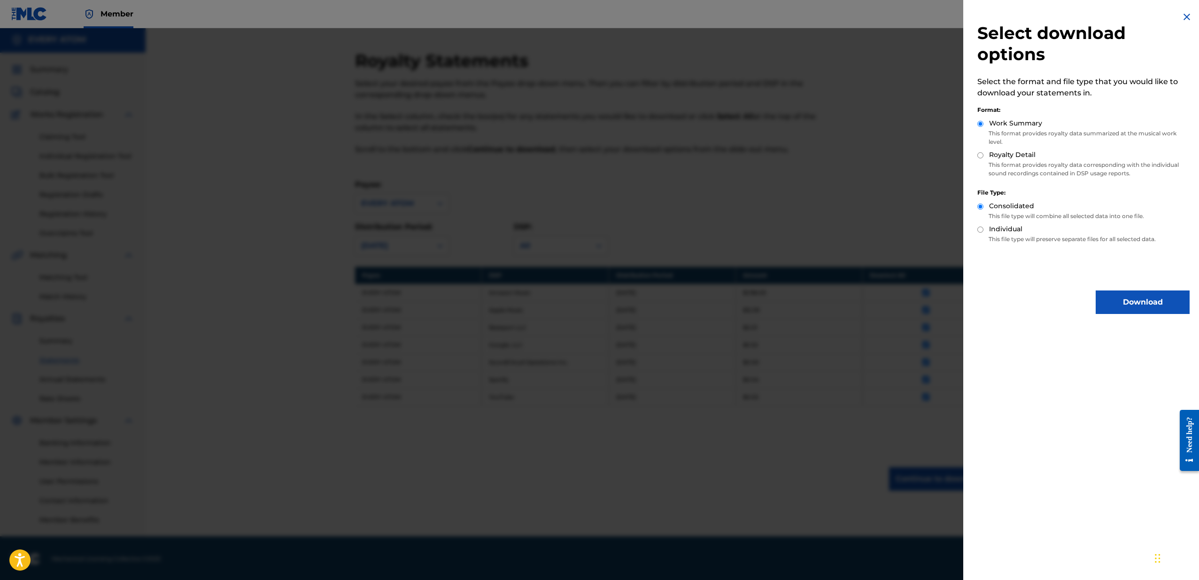
click at [1016, 157] on label "Royalty Detail" at bounding box center [1012, 155] width 47 height 10
click at [984, 157] on input "Royalty Detail" at bounding box center [981, 155] width 6 height 6
radio input "true"
click at [1142, 303] on button "Download" at bounding box center [1143, 301] width 94 height 23
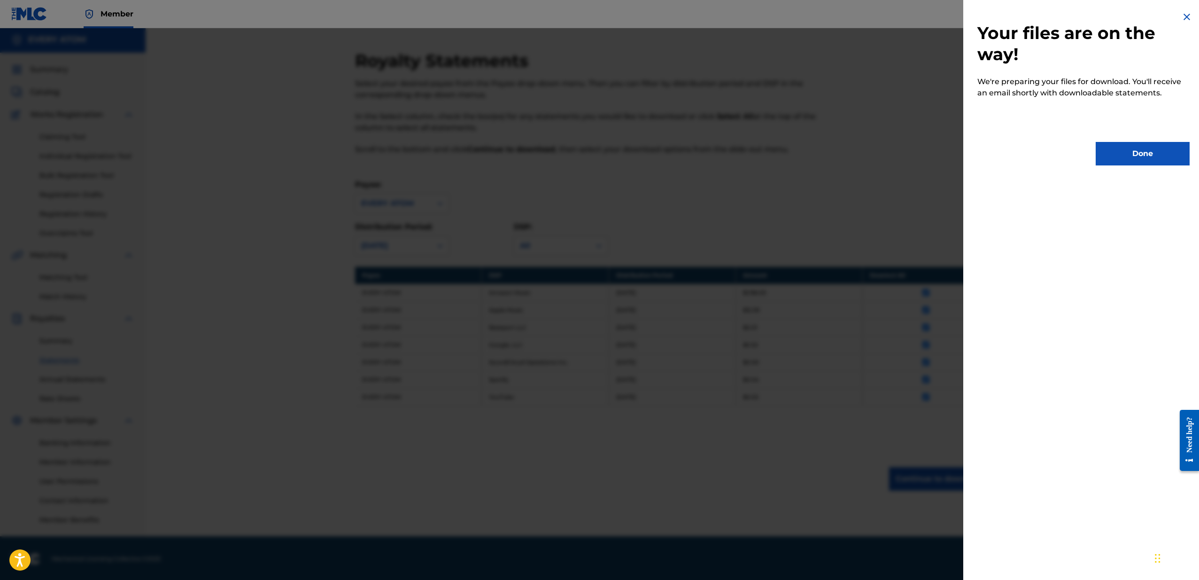
drag, startPoint x: 1133, startPoint y: 149, endPoint x: 1064, endPoint y: 161, distance: 69.7
click at [1133, 149] on button "Done" at bounding box center [1143, 153] width 94 height 23
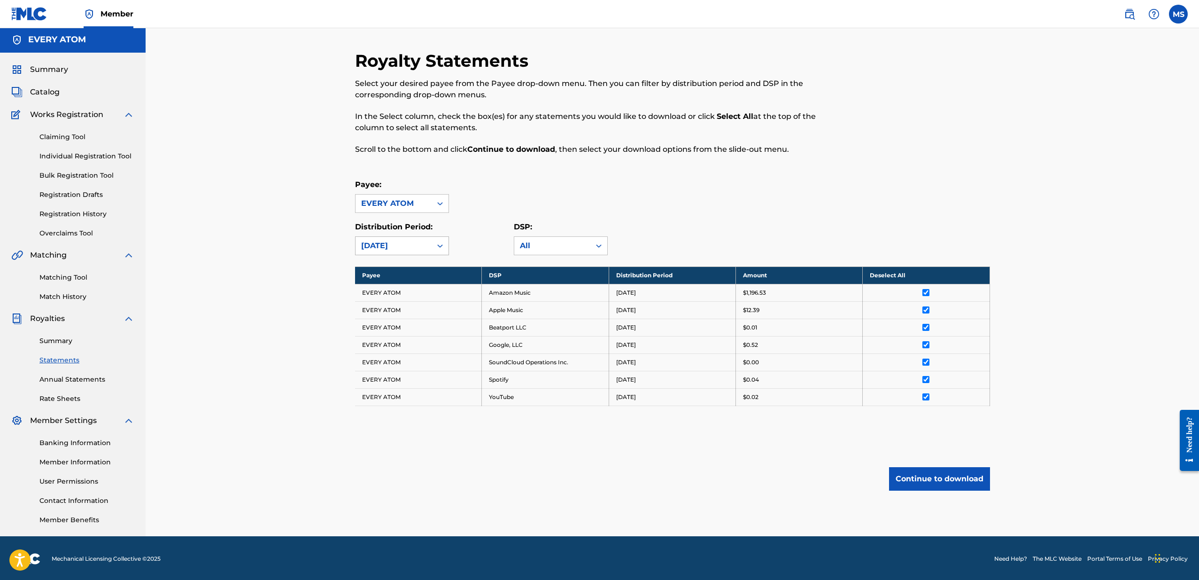
click at [422, 243] on div "[DATE]" at bounding box center [393, 245] width 65 height 11
click at [401, 360] on div "[DATE]" at bounding box center [402, 359] width 93 height 23
click at [927, 293] on input "checkbox" at bounding box center [926, 292] width 7 height 7
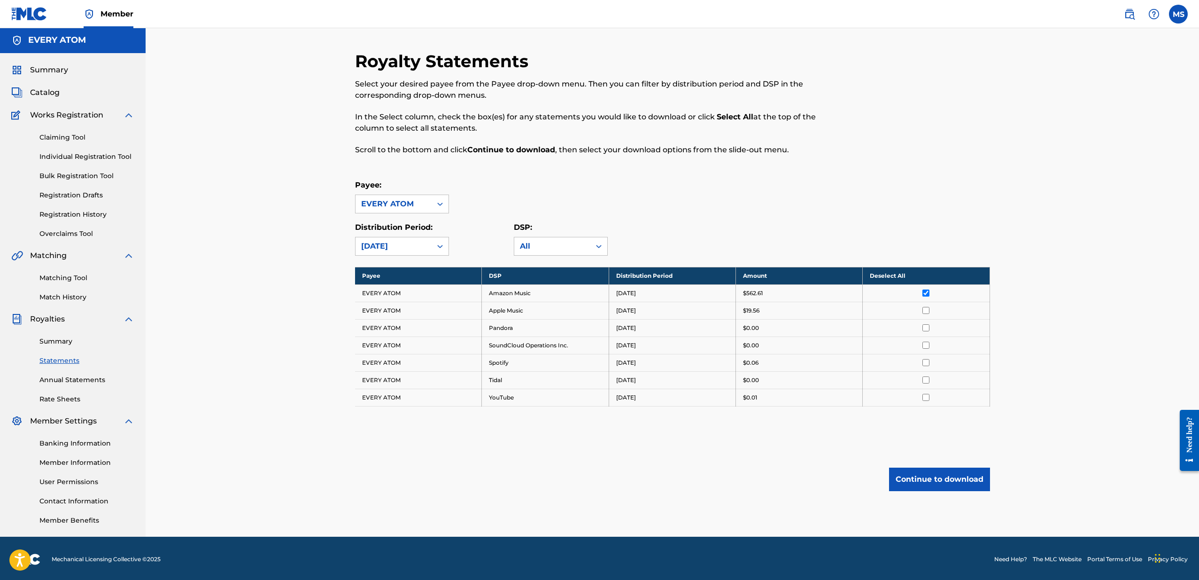
click at [934, 471] on button "Continue to download" at bounding box center [939, 478] width 101 height 23
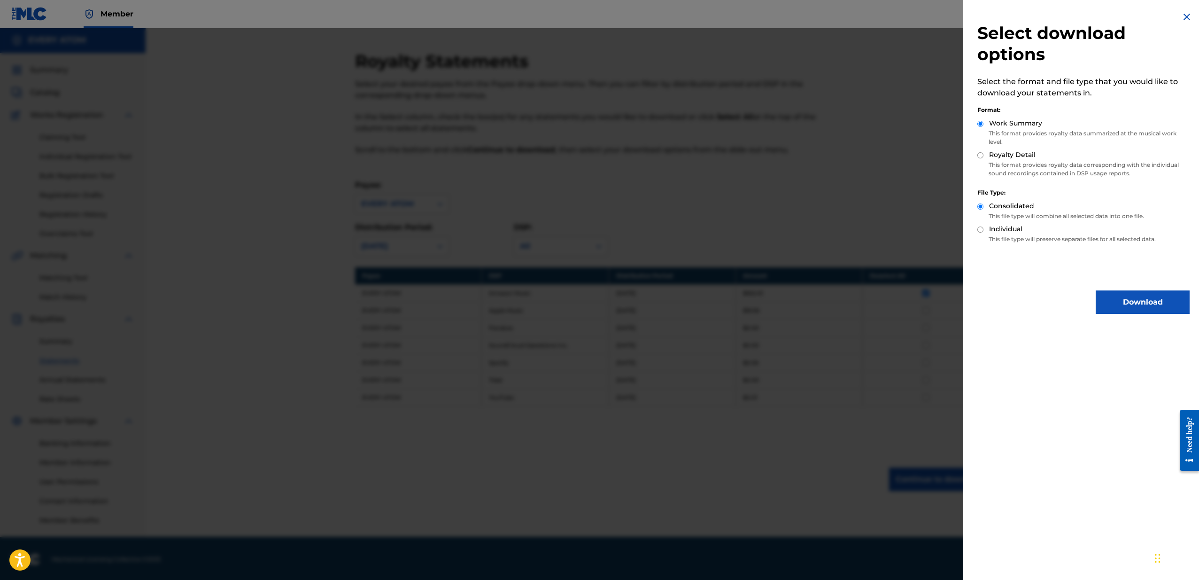
drag, startPoint x: 1031, startPoint y: 152, endPoint x: 1031, endPoint y: 157, distance: 5.2
click at [1031, 153] on label "Royalty Detail" at bounding box center [1012, 155] width 47 height 10
click at [984, 153] on input "Royalty Detail" at bounding box center [981, 155] width 6 height 6
radio input "true"
click at [1124, 304] on button "Download" at bounding box center [1143, 301] width 94 height 23
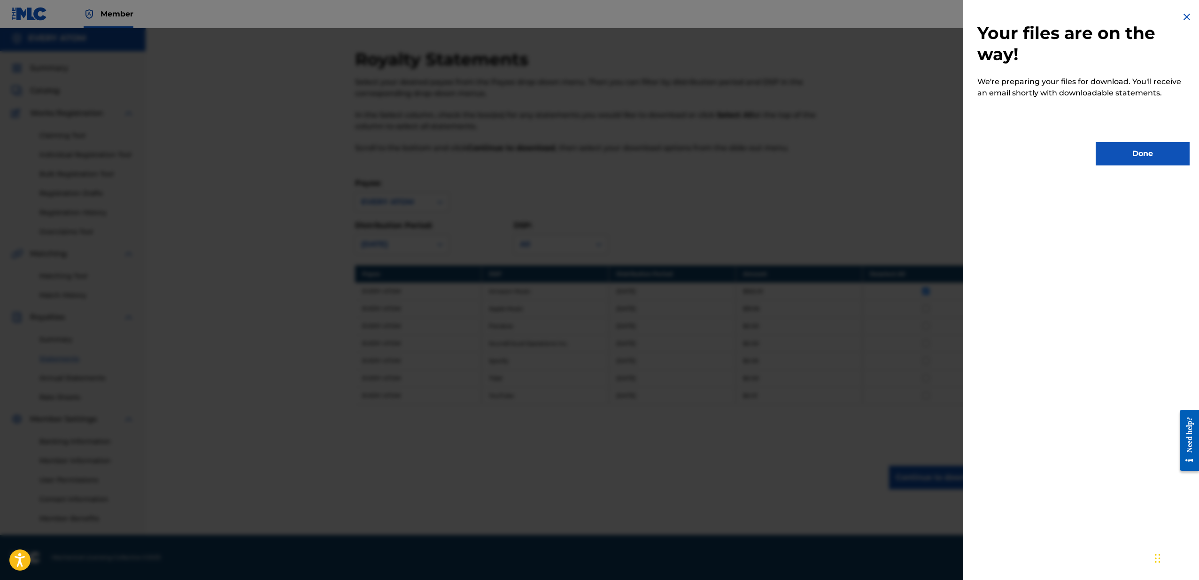
scroll to position [3, 0]
click at [1145, 158] on button "Done" at bounding box center [1143, 153] width 94 height 23
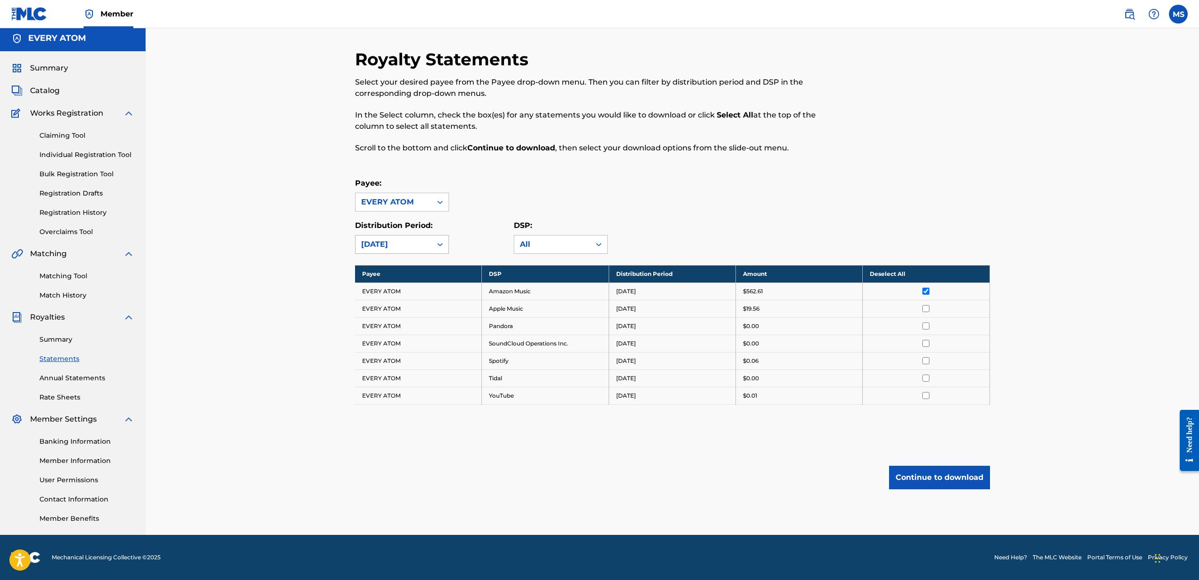
click at [385, 245] on div "[DATE]" at bounding box center [393, 244] width 65 height 11
click at [576, 191] on div "Payee: EVERY ATOM" at bounding box center [672, 195] width 635 height 34
click at [910, 271] on th "Deselect All" at bounding box center [926, 273] width 127 height 17
click at [901, 273] on th "Select All" at bounding box center [926, 273] width 127 height 17
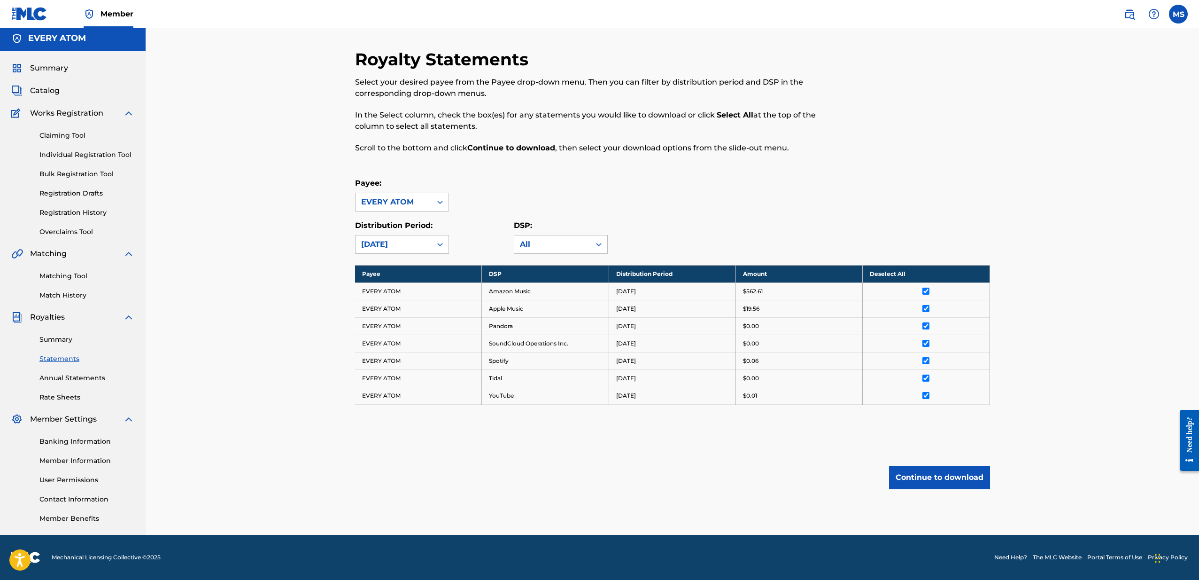
click at [924, 478] on button "Continue to download" at bounding box center [939, 477] width 101 height 23
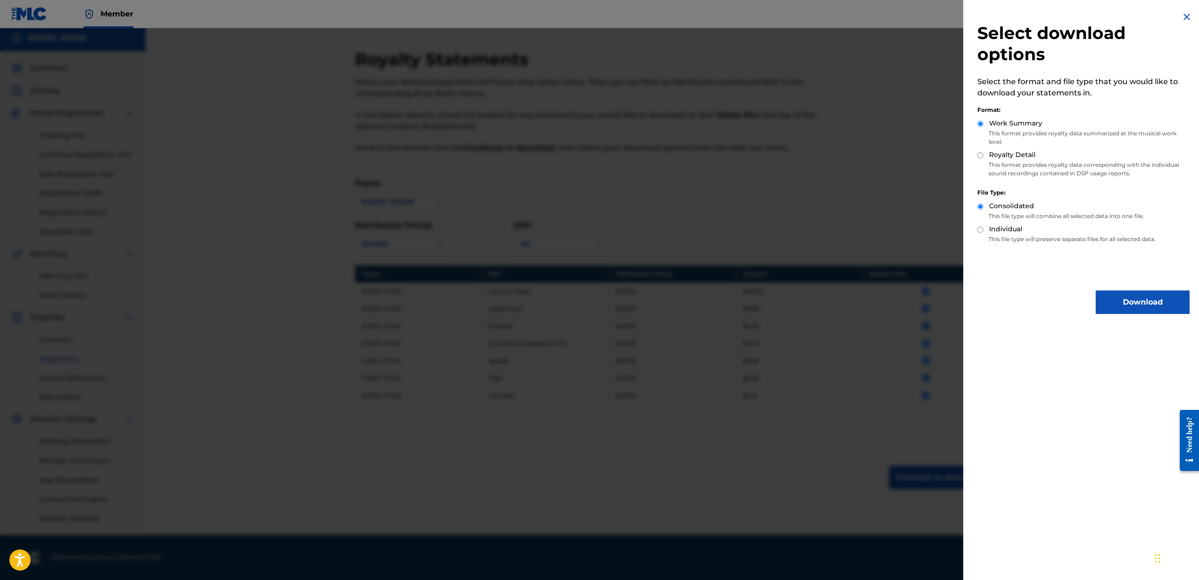
click at [1006, 155] on label "Royalty Detail" at bounding box center [1012, 155] width 47 height 10
click at [984, 155] on input "Royalty Detail" at bounding box center [981, 155] width 6 height 6
radio input "true"
click at [1143, 308] on button "Download" at bounding box center [1143, 301] width 94 height 23
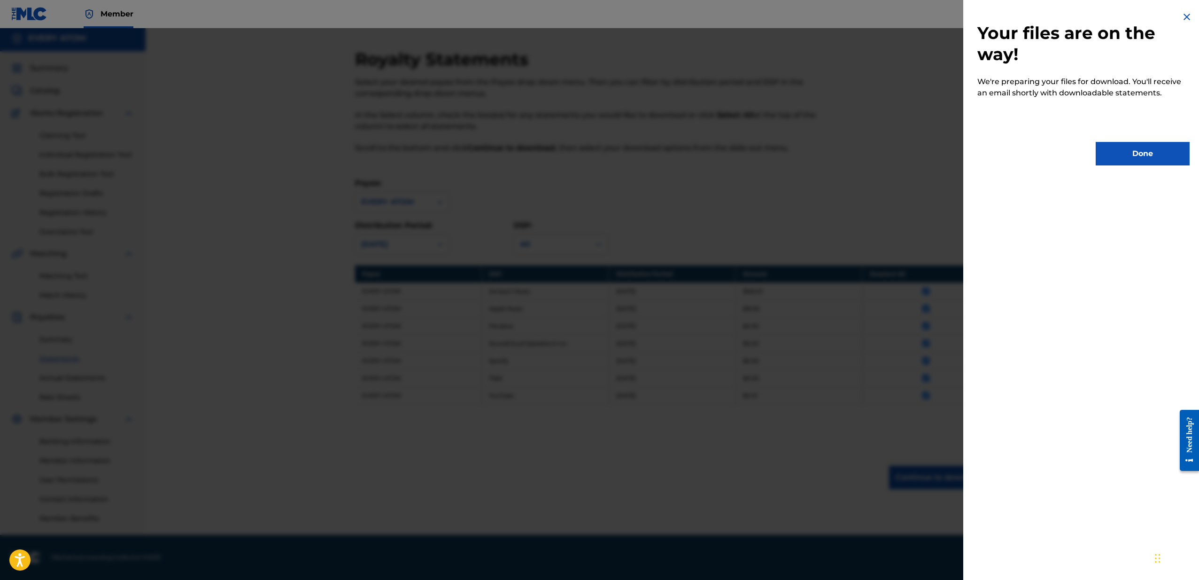
click at [1107, 151] on button "Done" at bounding box center [1143, 153] width 94 height 23
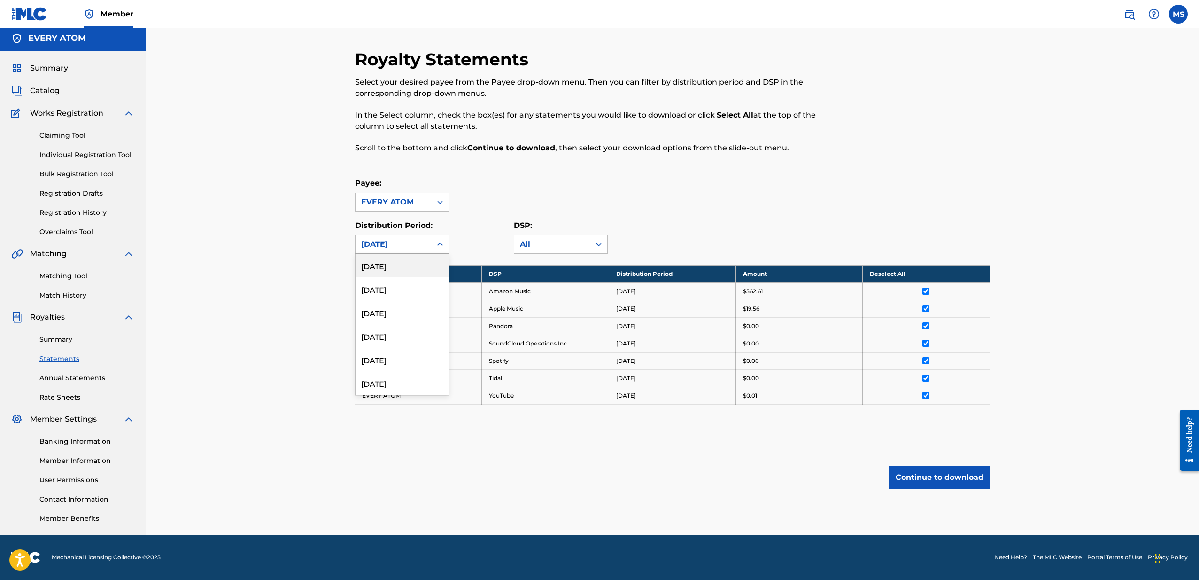
click at [424, 236] on div "[DATE]" at bounding box center [394, 244] width 76 height 18
click at [414, 284] on div "[DATE]" at bounding box center [402, 276] width 93 height 23
click at [426, 246] on div "[DATE]" at bounding box center [393, 244] width 65 height 11
click at [482, 204] on div "Payee: EVERY ATOM" at bounding box center [672, 195] width 635 height 34
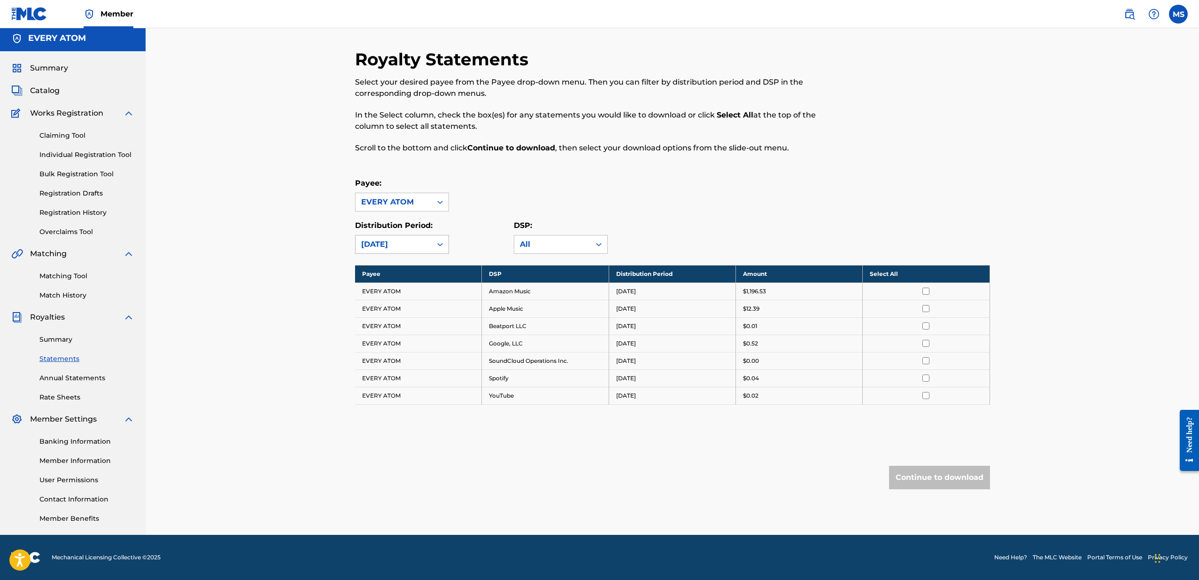
click at [429, 245] on div "[DATE]" at bounding box center [394, 244] width 76 height 18
click at [412, 321] on div "[DATE]" at bounding box center [402, 316] width 93 height 23
click at [387, 238] on div "[DATE]" at bounding box center [394, 244] width 76 height 18
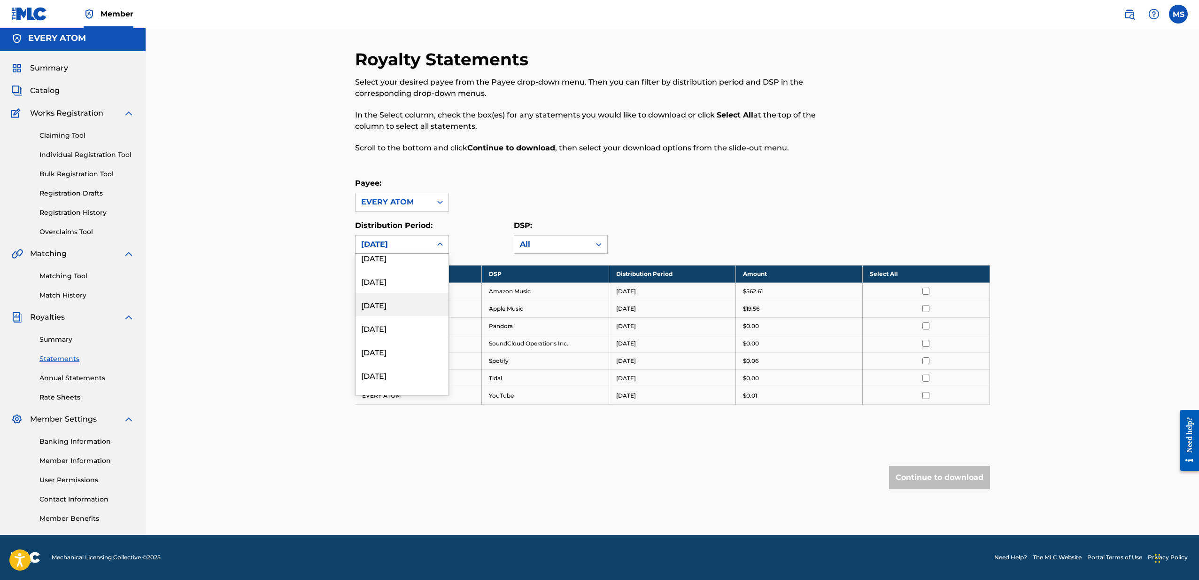
click at [412, 309] on div "[DATE]" at bounding box center [402, 304] width 93 height 23
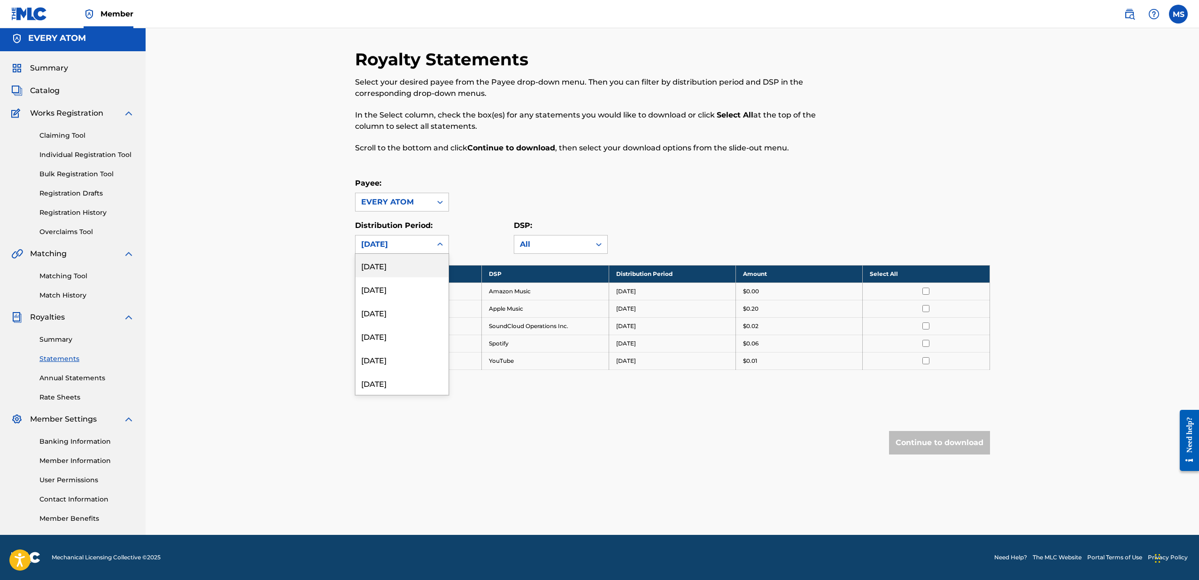
click at [410, 246] on div "[DATE]" at bounding box center [393, 244] width 65 height 11
click at [397, 349] on div "[DATE]" at bounding box center [402, 356] width 93 height 23
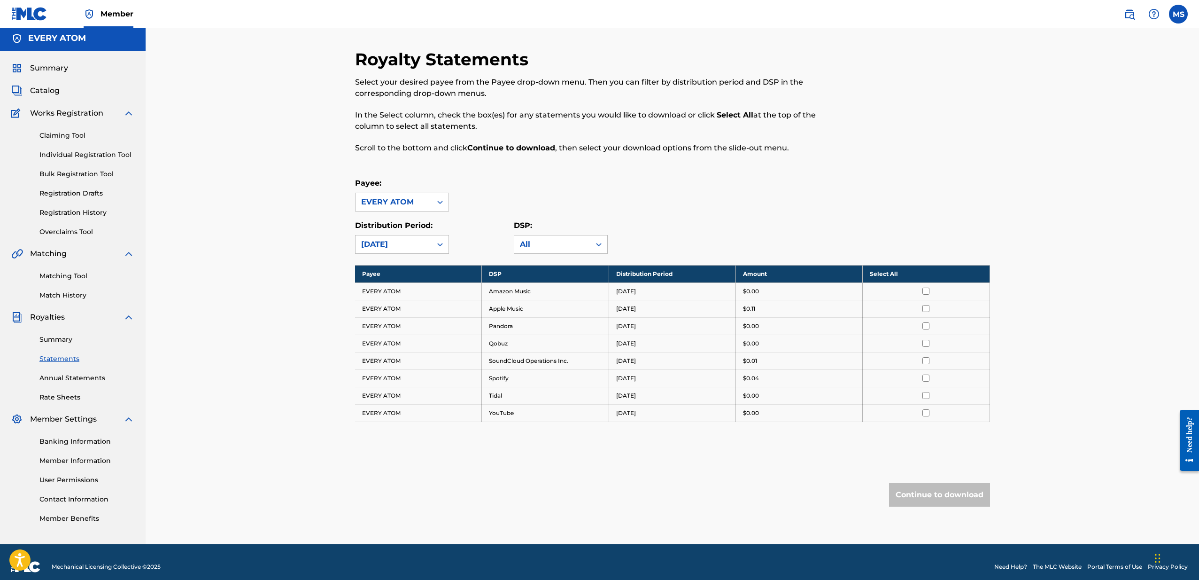
click at [402, 243] on div "[DATE]" at bounding box center [393, 244] width 65 height 11
click at [403, 270] on div "[DATE]" at bounding box center [402, 266] width 93 height 23
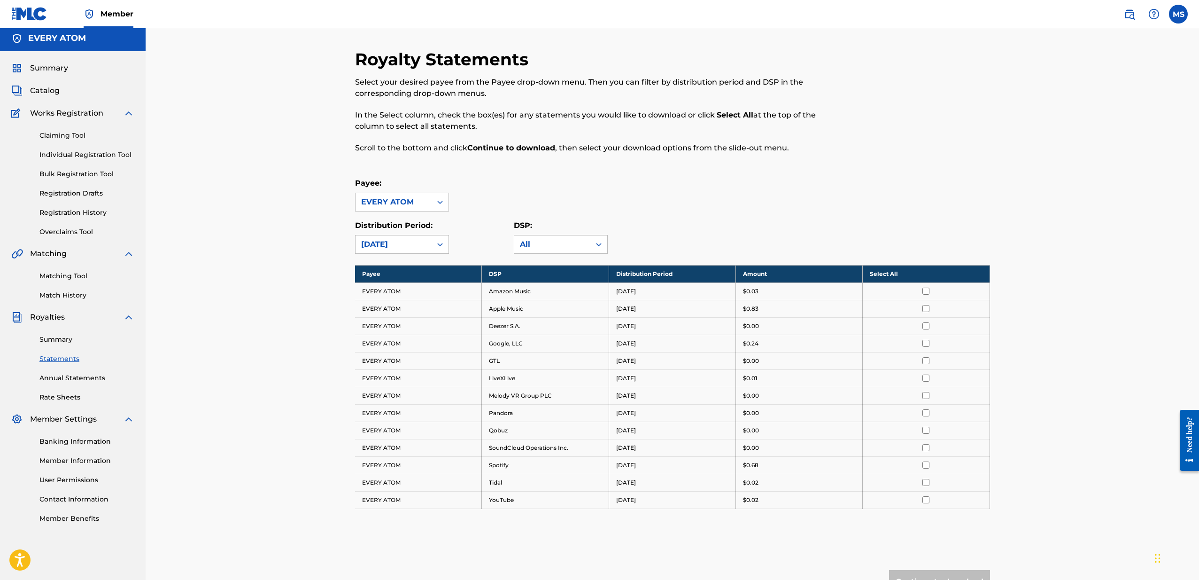
click at [403, 240] on div "[DATE]" at bounding box center [393, 244] width 65 height 11
click at [393, 343] on div "[DATE]" at bounding box center [402, 345] width 93 height 23
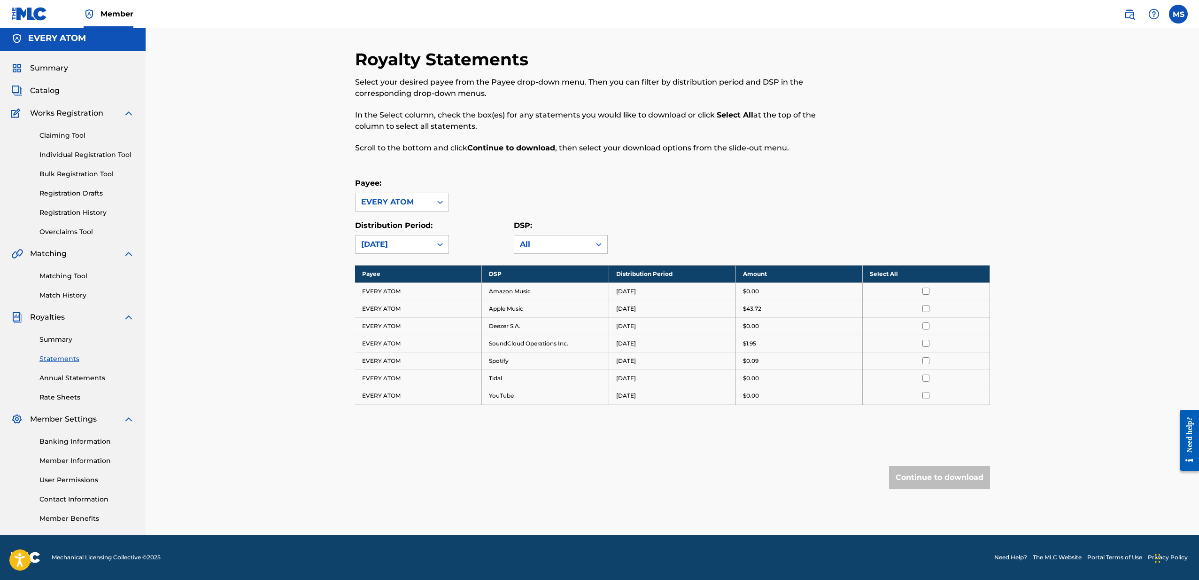
click at [68, 377] on link "Annual Statements" at bounding box center [86, 378] width 95 height 10
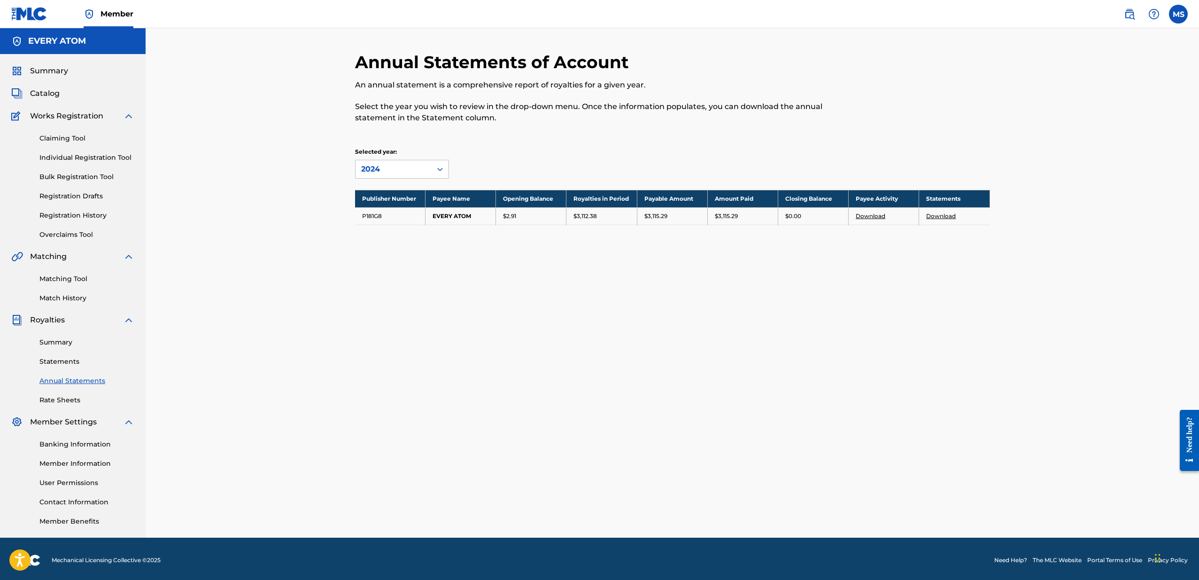
click at [869, 216] on link "Download" at bounding box center [871, 215] width 30 height 7
click at [933, 215] on link "Download" at bounding box center [941, 215] width 30 height 7
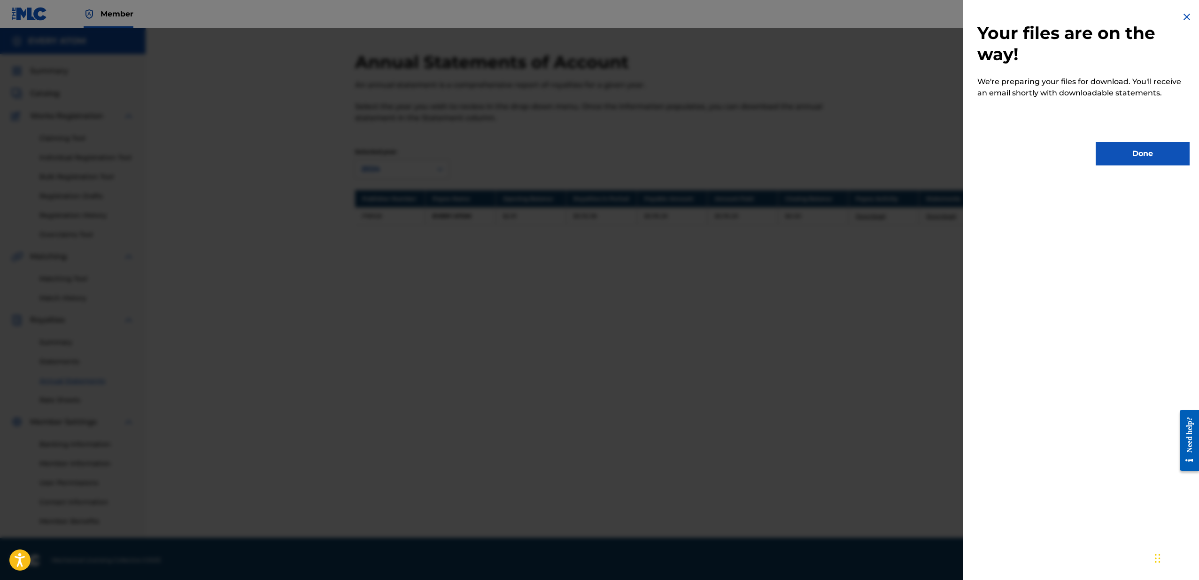
click at [1116, 157] on button "Done" at bounding box center [1143, 153] width 94 height 23
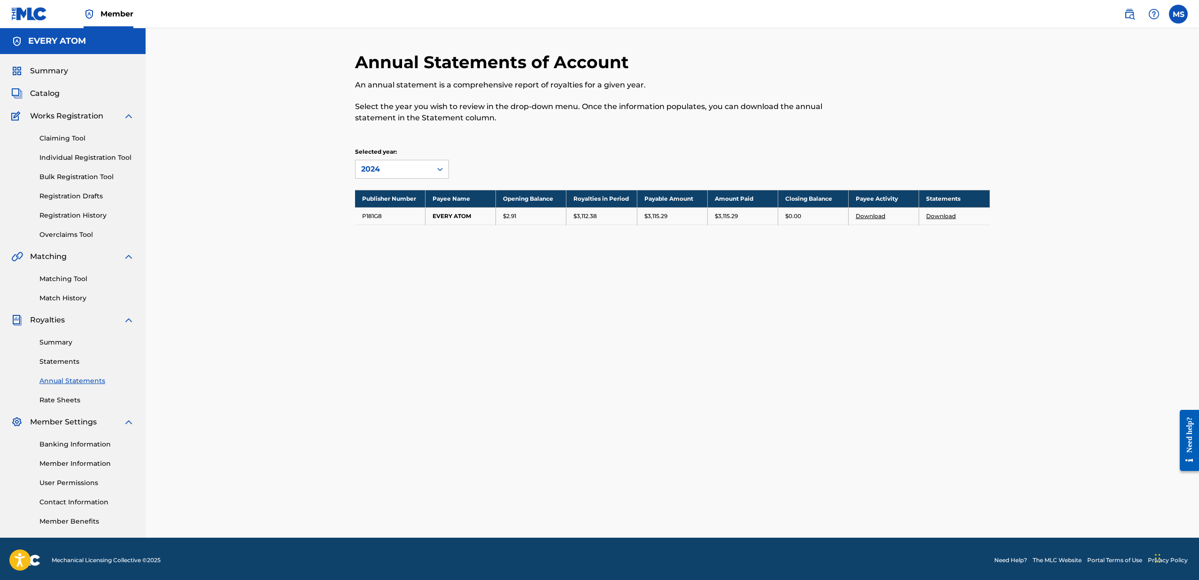
click at [944, 216] on link "Download" at bounding box center [941, 215] width 30 height 7
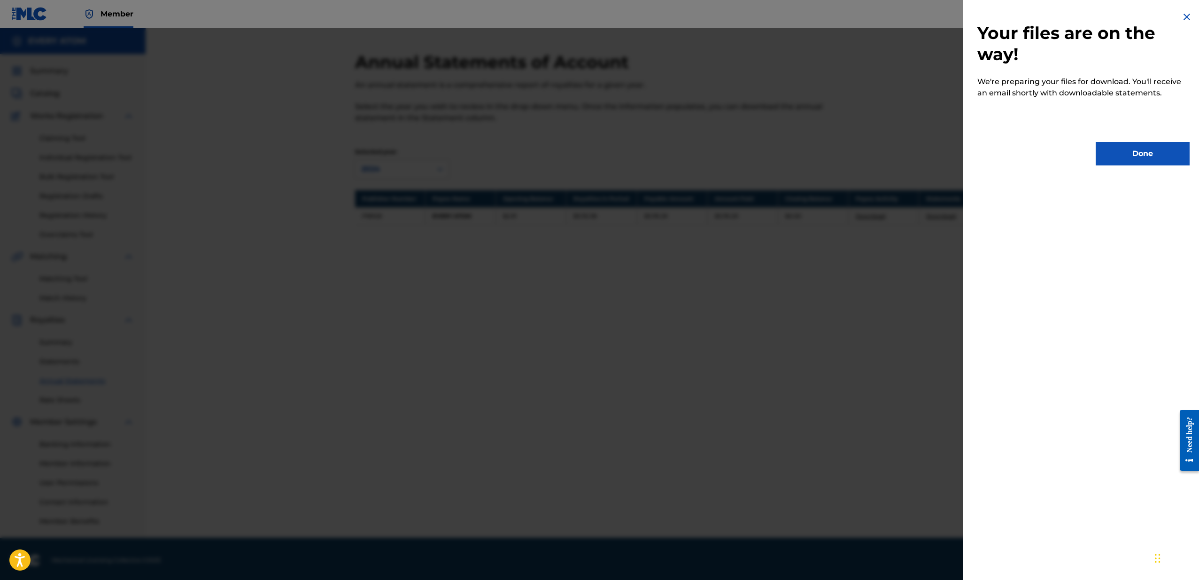
click at [1181, 17] on img at bounding box center [1186, 16] width 11 height 11
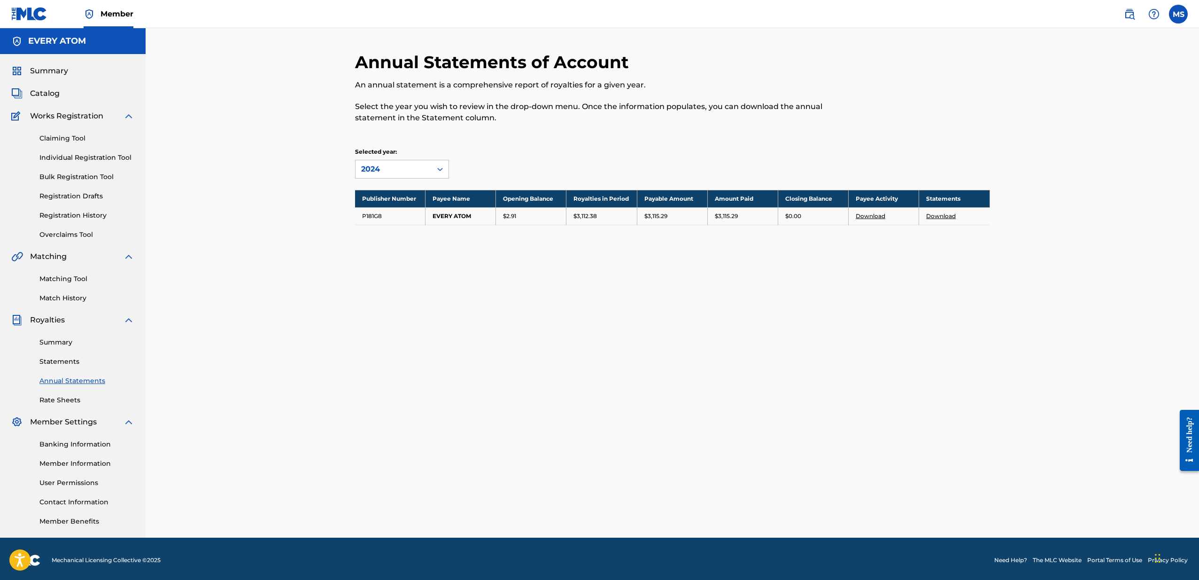
click at [67, 342] on link "Summary" at bounding box center [86, 342] width 95 height 10
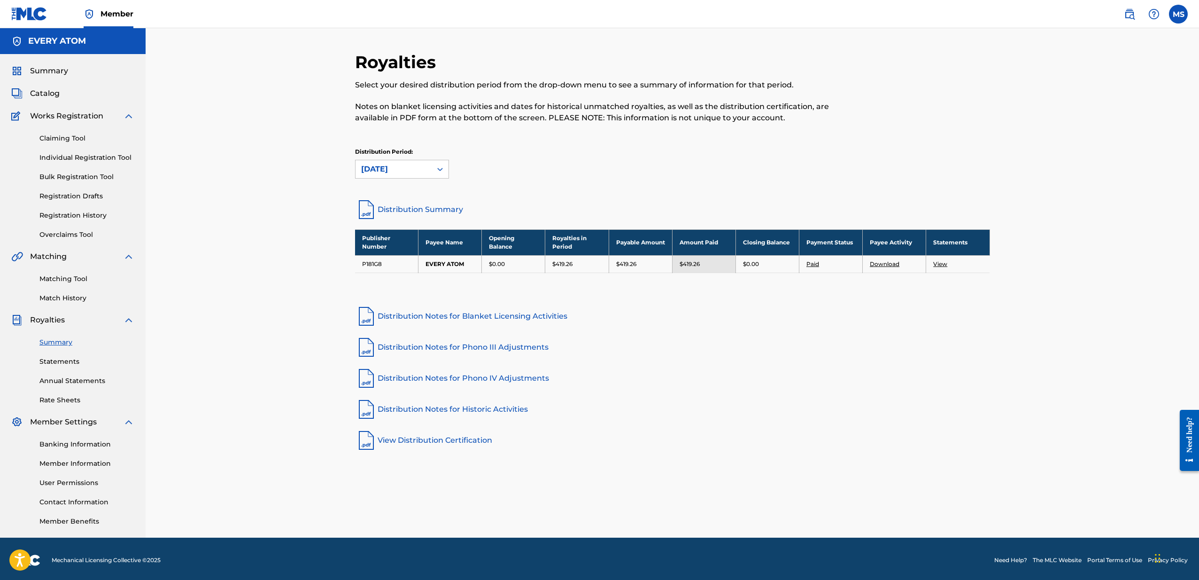
click at [91, 376] on link "Annual Statements" at bounding box center [86, 381] width 95 height 10
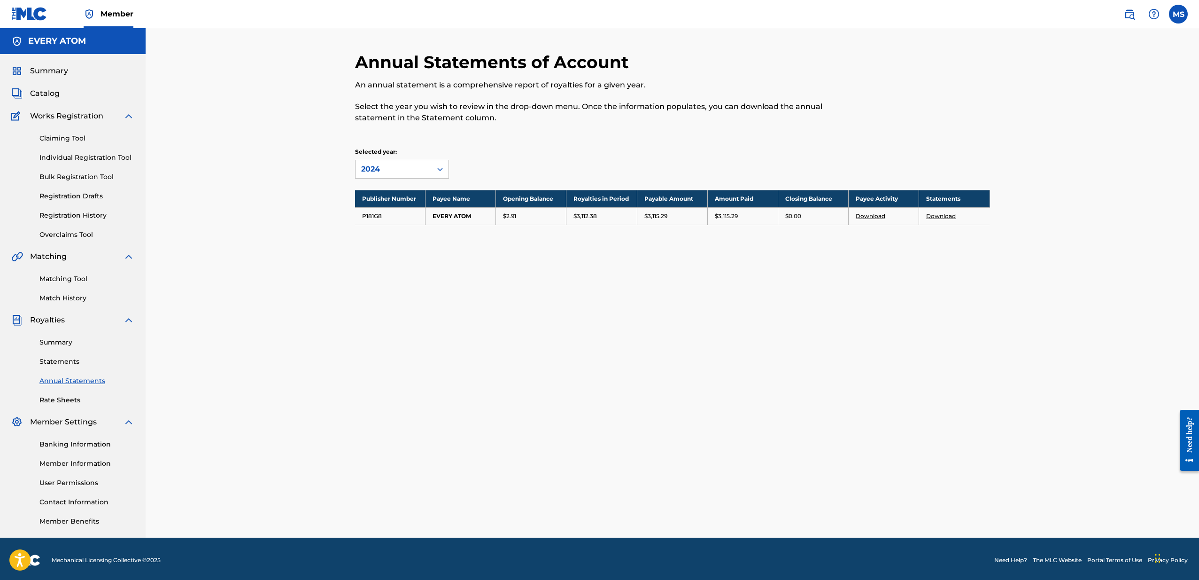
click at [57, 340] on link "Summary" at bounding box center [86, 342] width 95 height 10
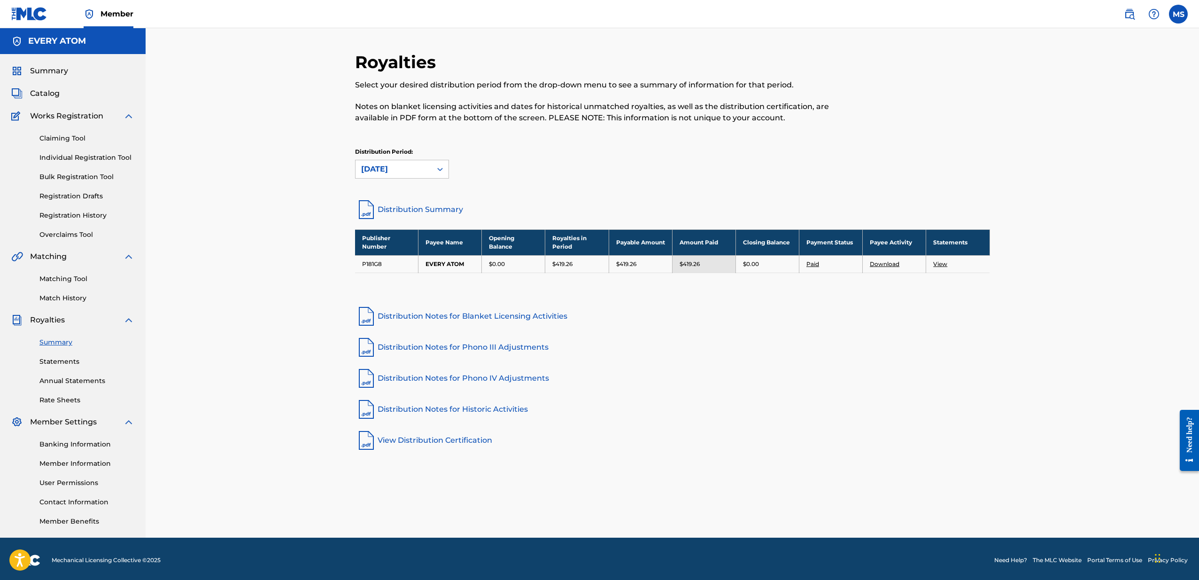
click at [57, 340] on link "Summary" at bounding box center [86, 342] width 95 height 10
click at [75, 360] on link "Statements" at bounding box center [86, 361] width 95 height 10
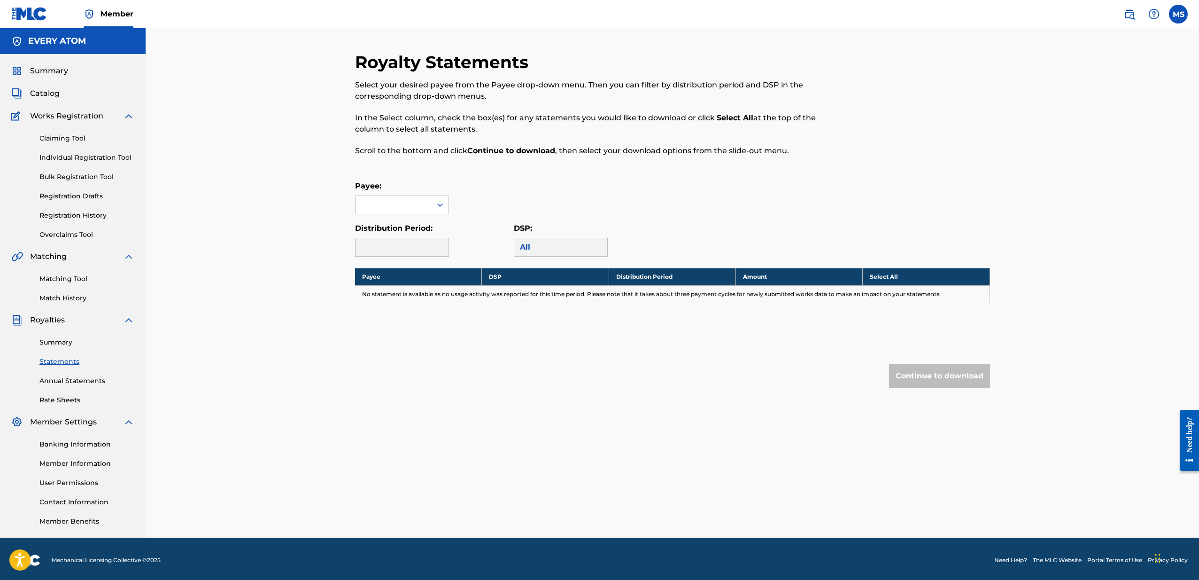
click at [78, 379] on link "Annual Statements" at bounding box center [86, 381] width 95 height 10
